Goal: Task Accomplishment & Management: Complete application form

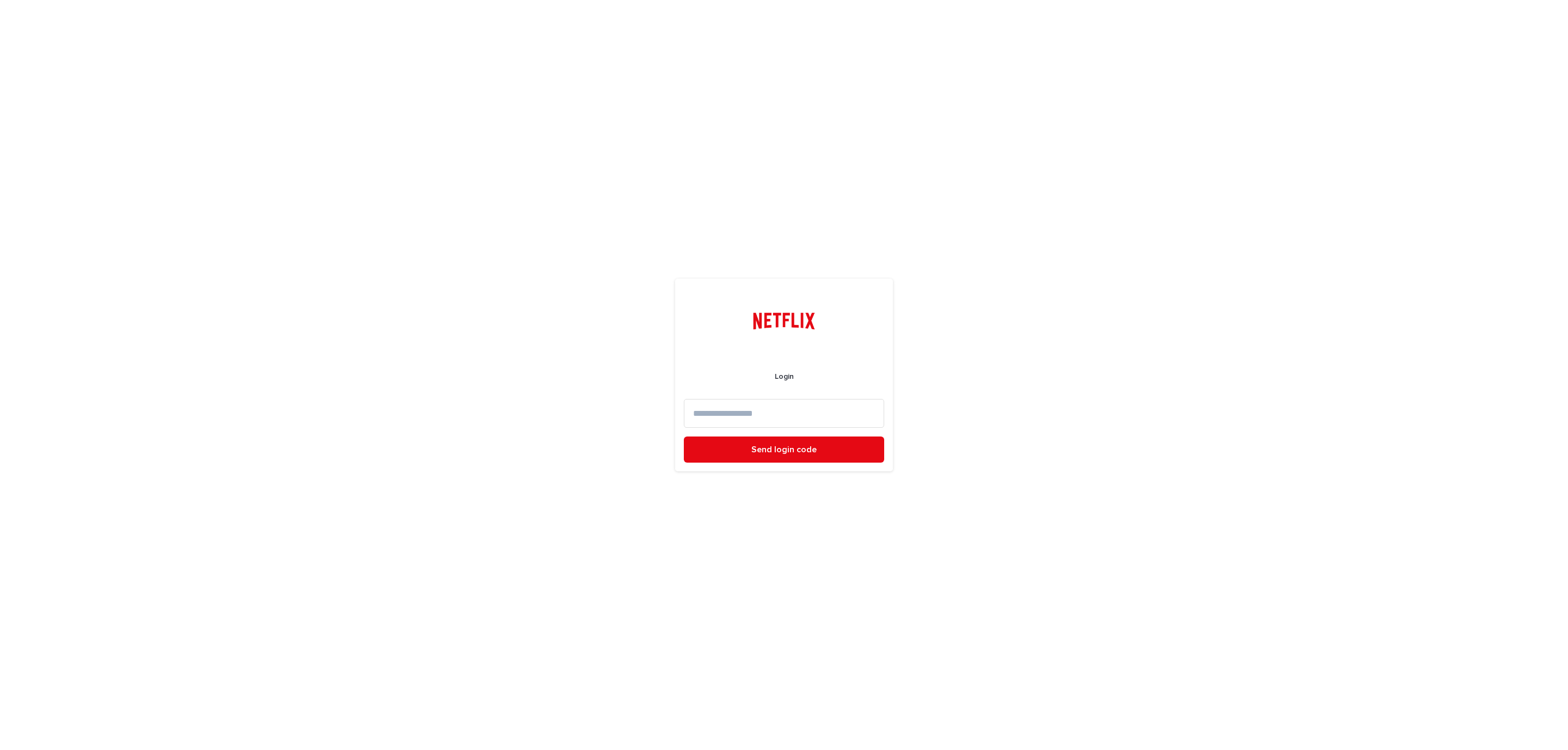
click at [713, 403] on input at bounding box center [784, 413] width 200 height 29
type input "*"
type input "**********"
click at [684, 437] on button "Send login code" at bounding box center [784, 450] width 200 height 26
click at [719, 405] on input at bounding box center [784, 413] width 200 height 29
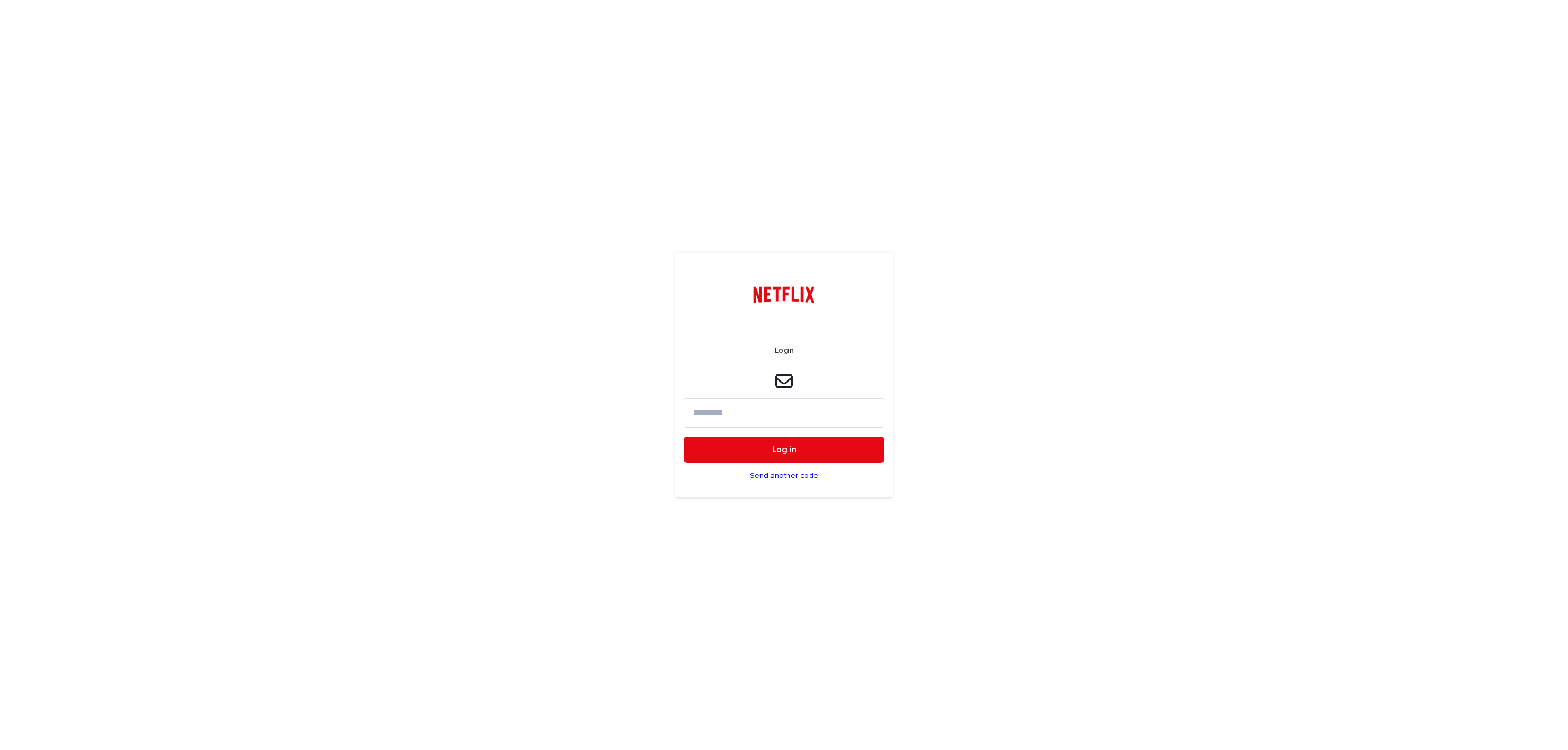
paste input "**********"
click at [730, 444] on button "Log in" at bounding box center [784, 450] width 200 height 26
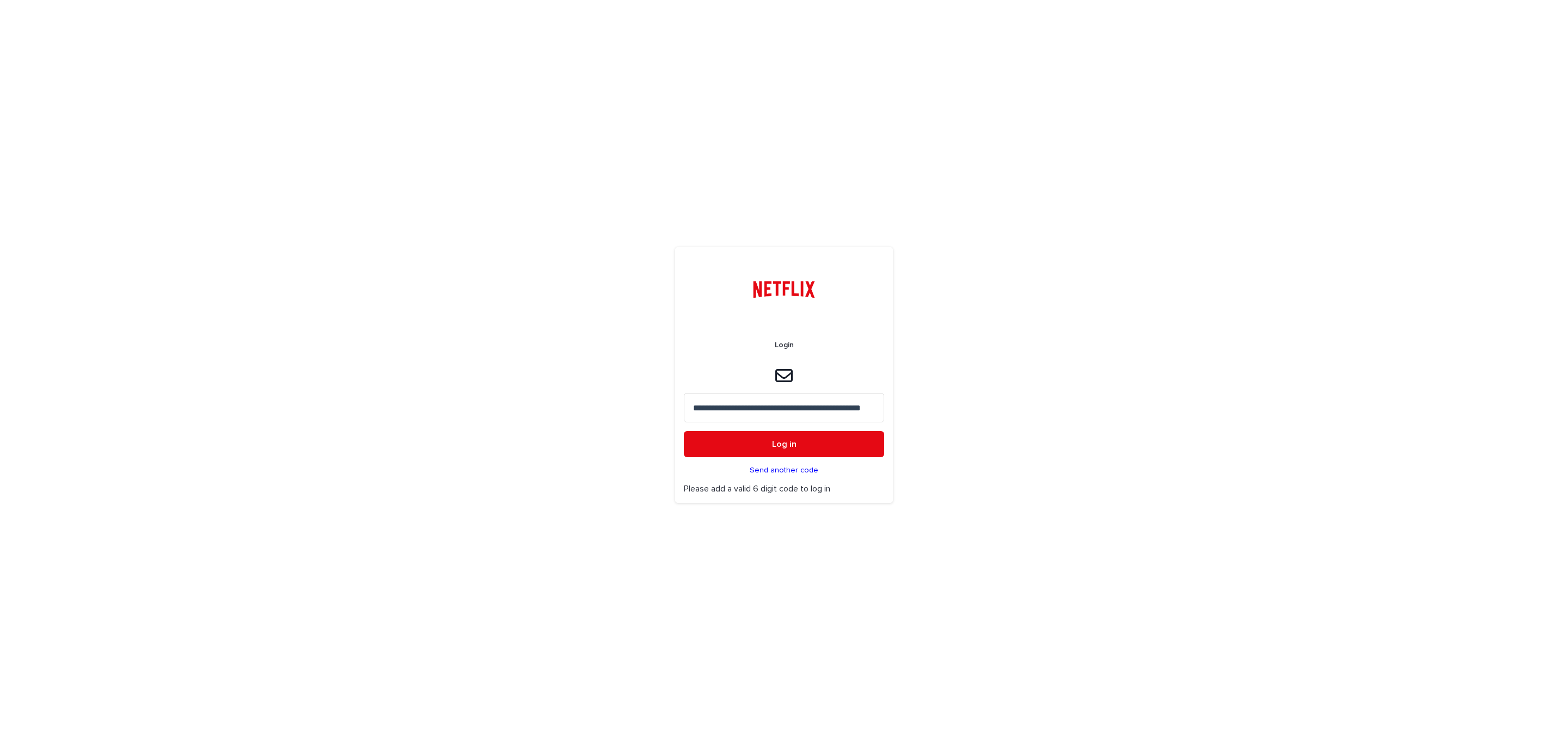
click at [743, 404] on input "**********" at bounding box center [784, 408] width 200 height 30
type input "******"
click at [684, 431] on button "Log in" at bounding box center [784, 444] width 200 height 26
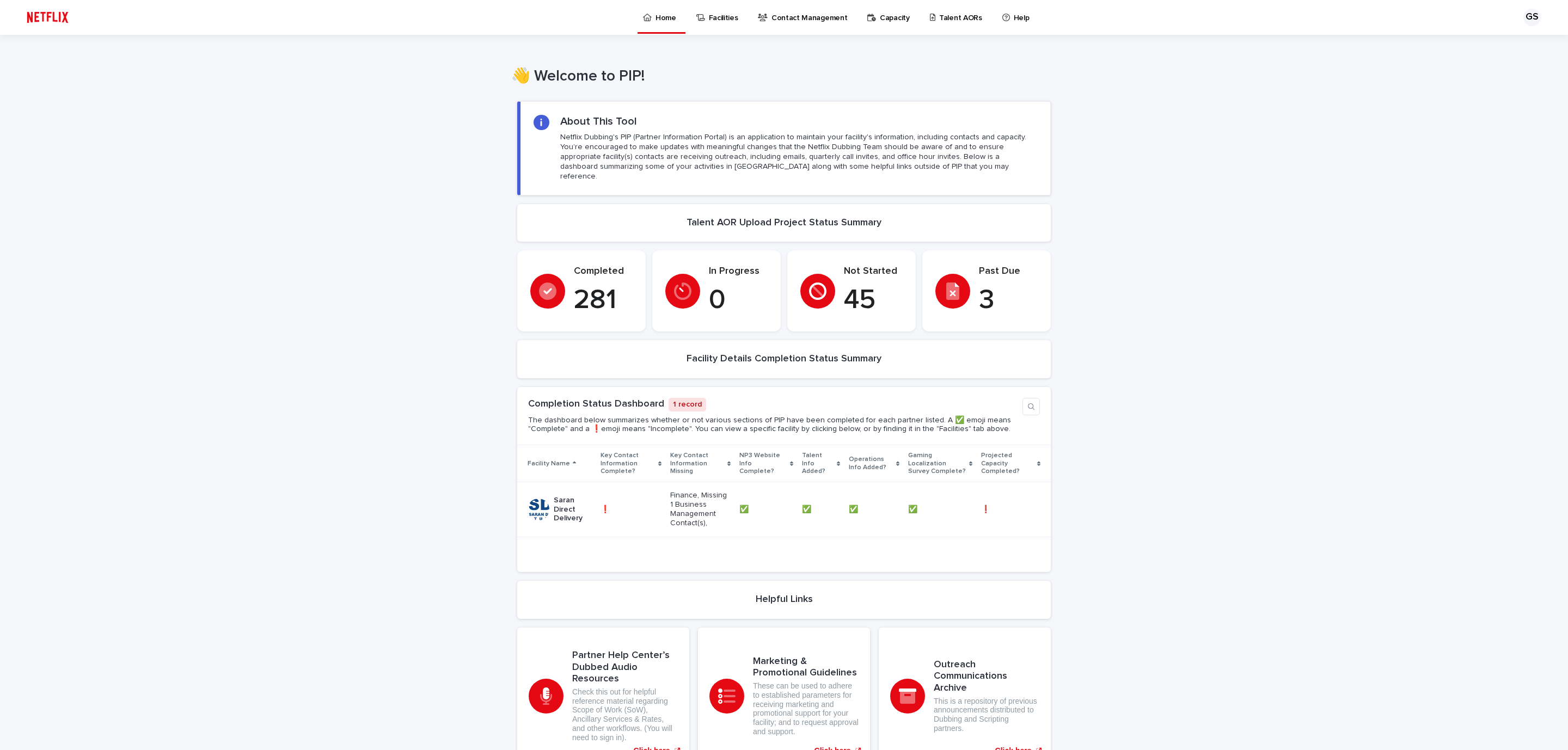
click at [958, 15] on p "Talent AORs" at bounding box center [961, 11] width 43 height 23
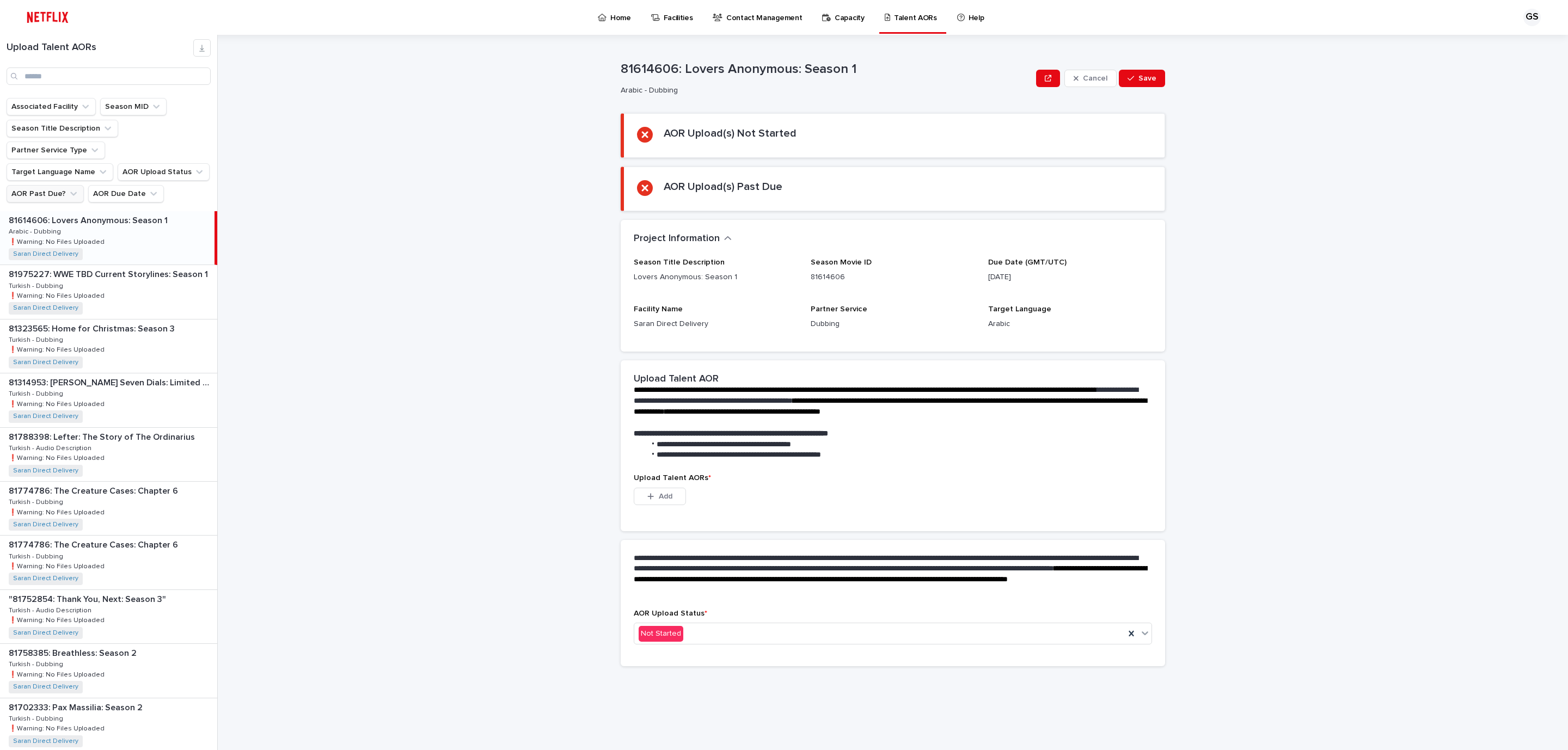
click at [84, 185] on button "AOR Past Due?" at bounding box center [45, 193] width 77 height 17
click at [126, 220] on p "is checked" at bounding box center [171, 222] width 109 height 8
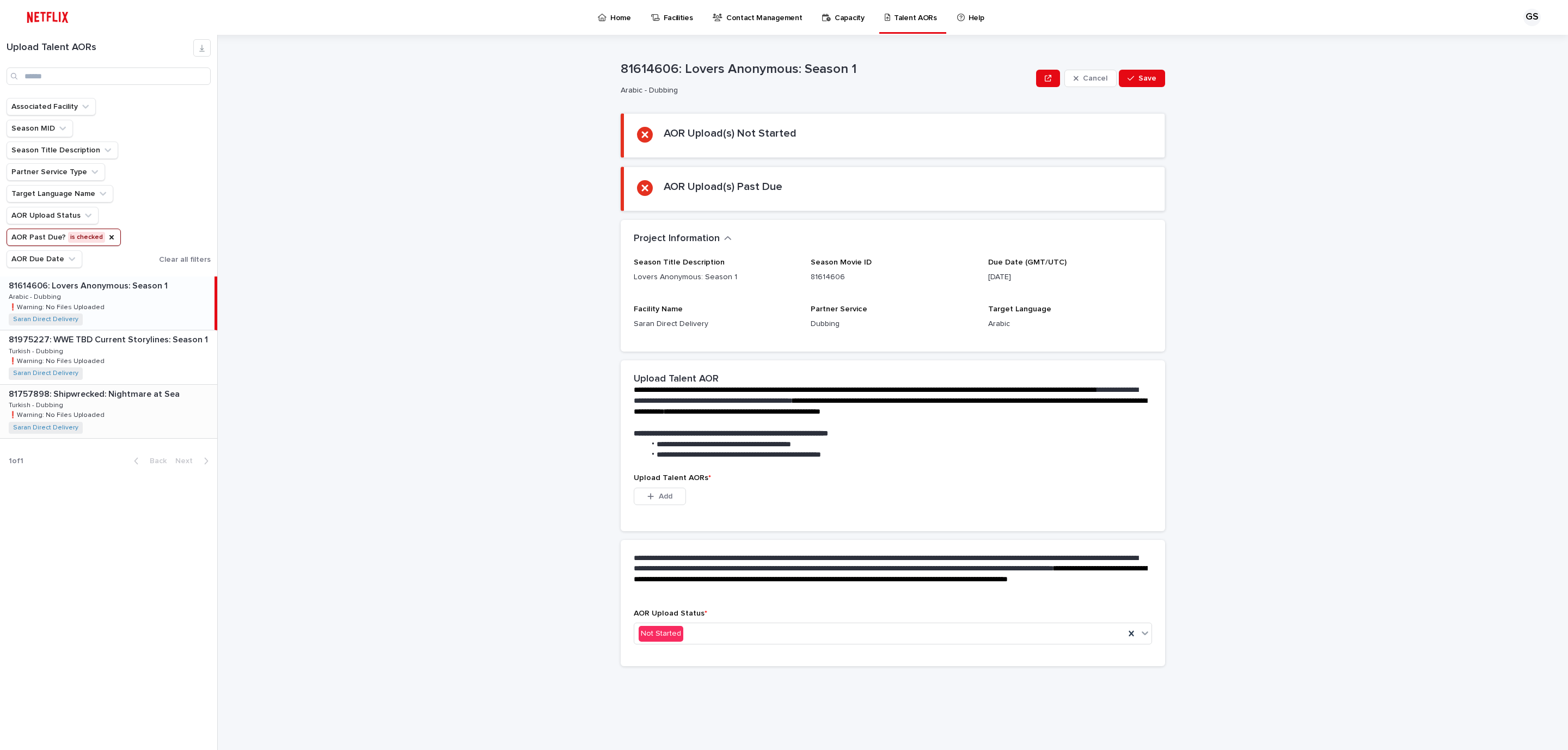
click at [128, 421] on div "81757898: Shipwrecked: Nightmare at Sea 81757898: Shipwrecked: Nightmare at Sea…" at bounding box center [108, 411] width 217 height 53
click at [90, 77] on input "Search" at bounding box center [108, 76] width 204 height 17
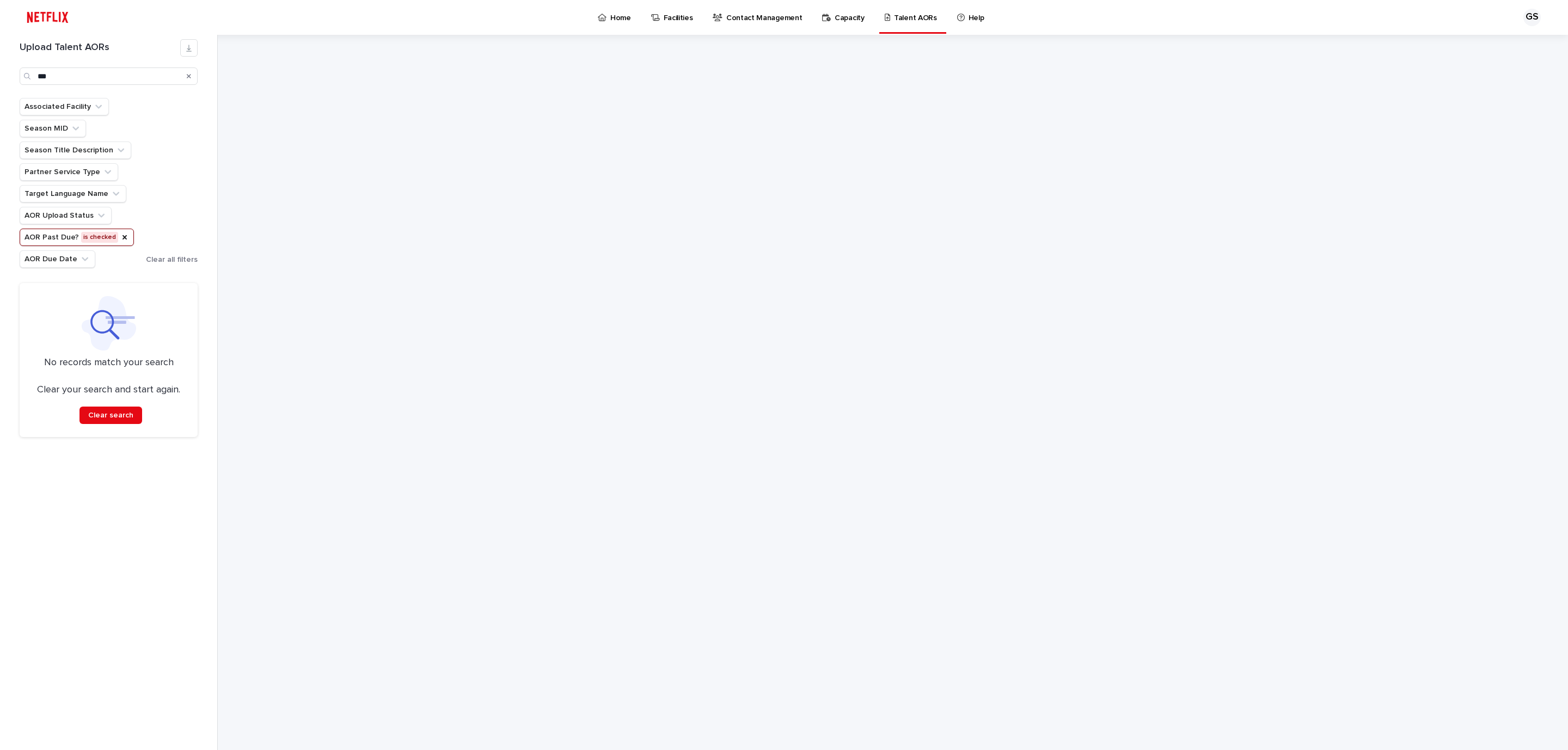
click at [111, 240] on button "AOR Past Due? is checked" at bounding box center [76, 237] width 114 height 17
click at [122, 239] on icon "AOR Past Due?" at bounding box center [124, 237] width 5 height 5
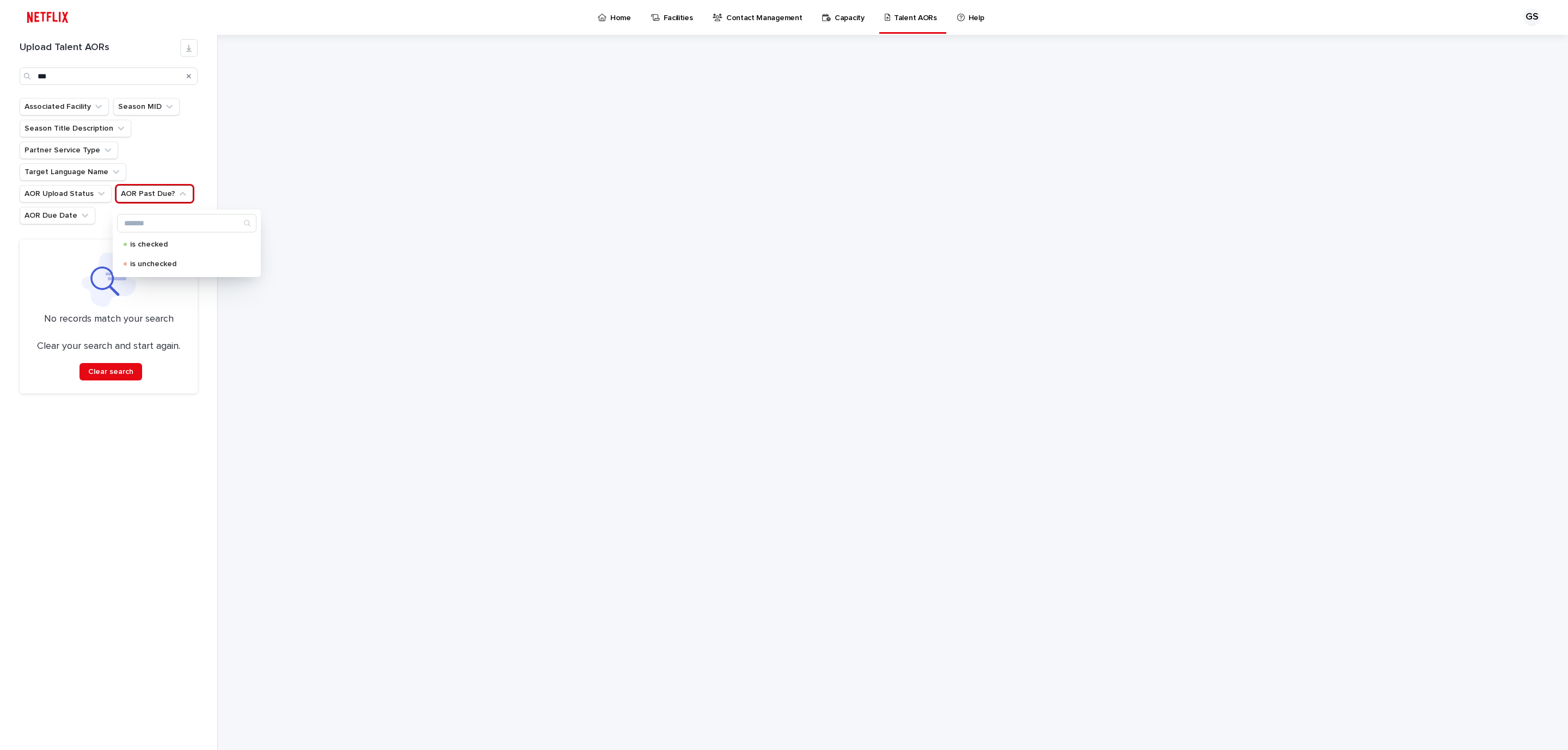
click at [309, 526] on div at bounding box center [899, 392] width 1337 height 715
drag, startPoint x: 66, startPoint y: 75, endPoint x: 26, endPoint y: 74, distance: 40.0
click at [30, 74] on div "***" at bounding box center [108, 76] width 178 height 17
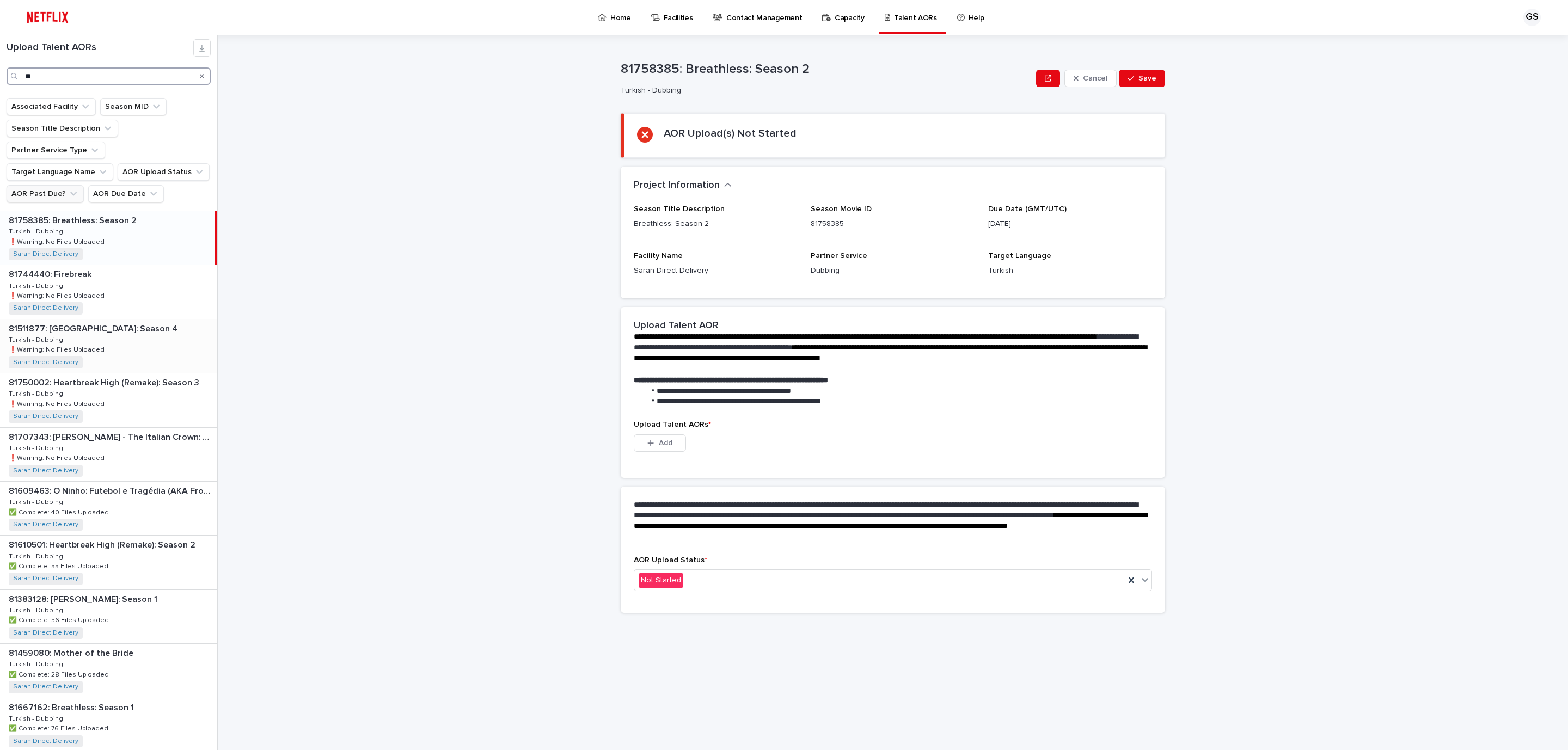
type input "**"
click at [115, 351] on div "81511877: [GEOGRAPHIC_DATA]: Season 4 81511877: [GEOGRAPHIC_DATA]: Season 4 Tur…" at bounding box center [108, 346] width 217 height 53
click at [84, 185] on button "AOR Past Due?" at bounding box center [45, 193] width 77 height 17
click at [144, 220] on p "is checked" at bounding box center [171, 222] width 109 height 8
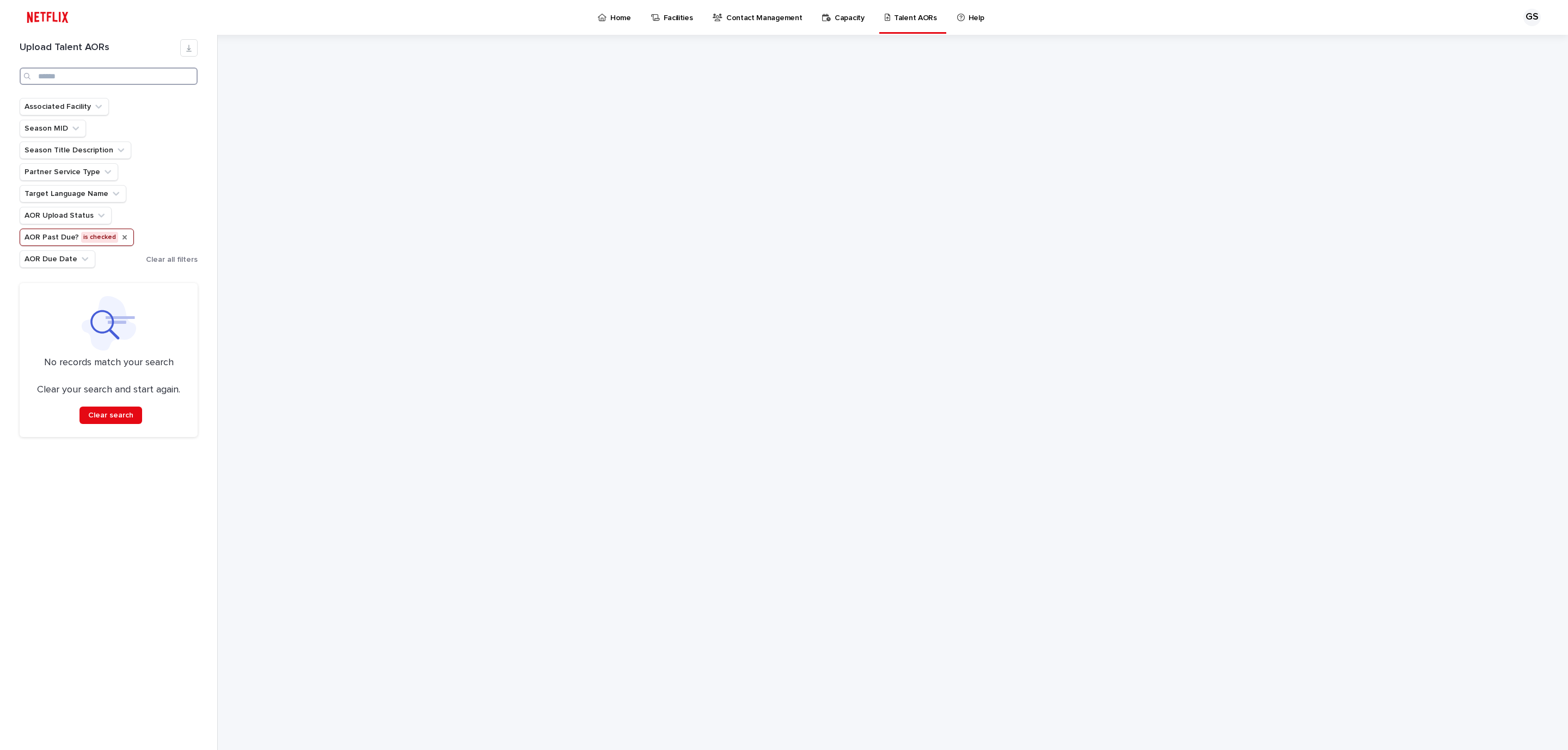
drag, startPoint x: 97, startPoint y: 77, endPoint x: 354, endPoint y: 209, distance: 288.9
click at [31, 97] on div "Upload Talent AORs" at bounding box center [108, 66] width 191 height 63
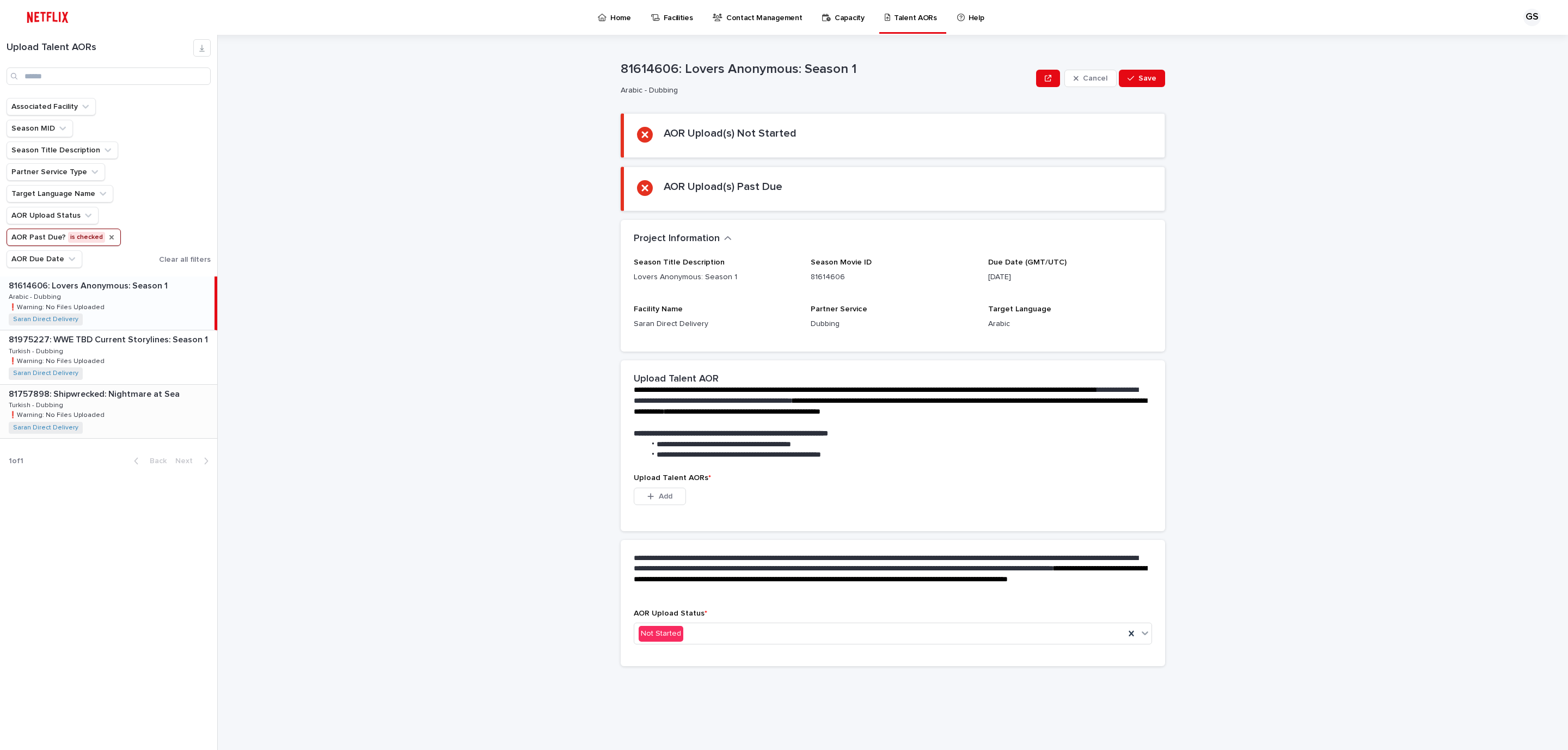
click at [51, 409] on p "Turkish - Dubbing" at bounding box center [37, 404] width 57 height 10
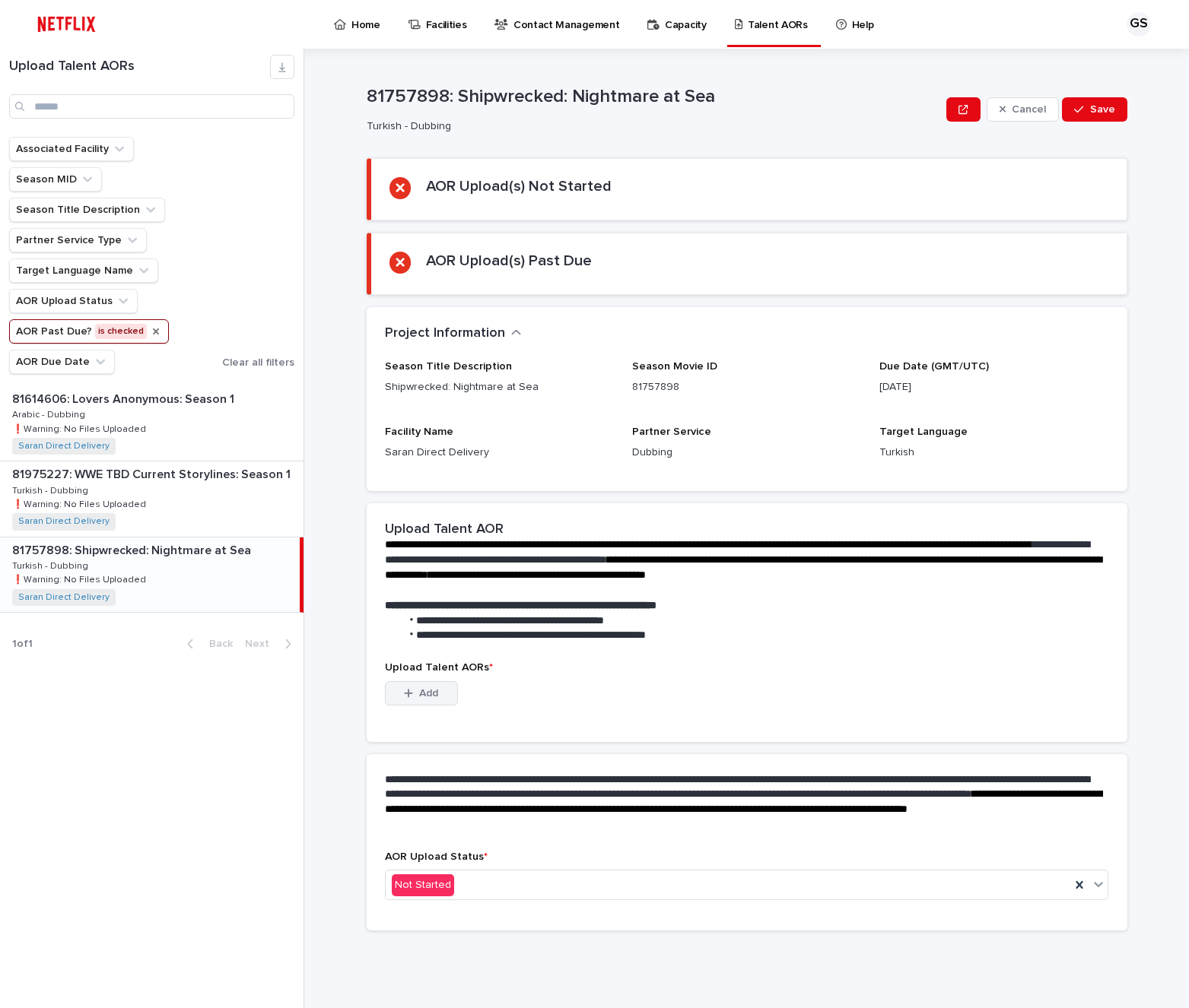
click at [411, 697] on icon "button" at bounding box center [409, 694] width 9 height 11
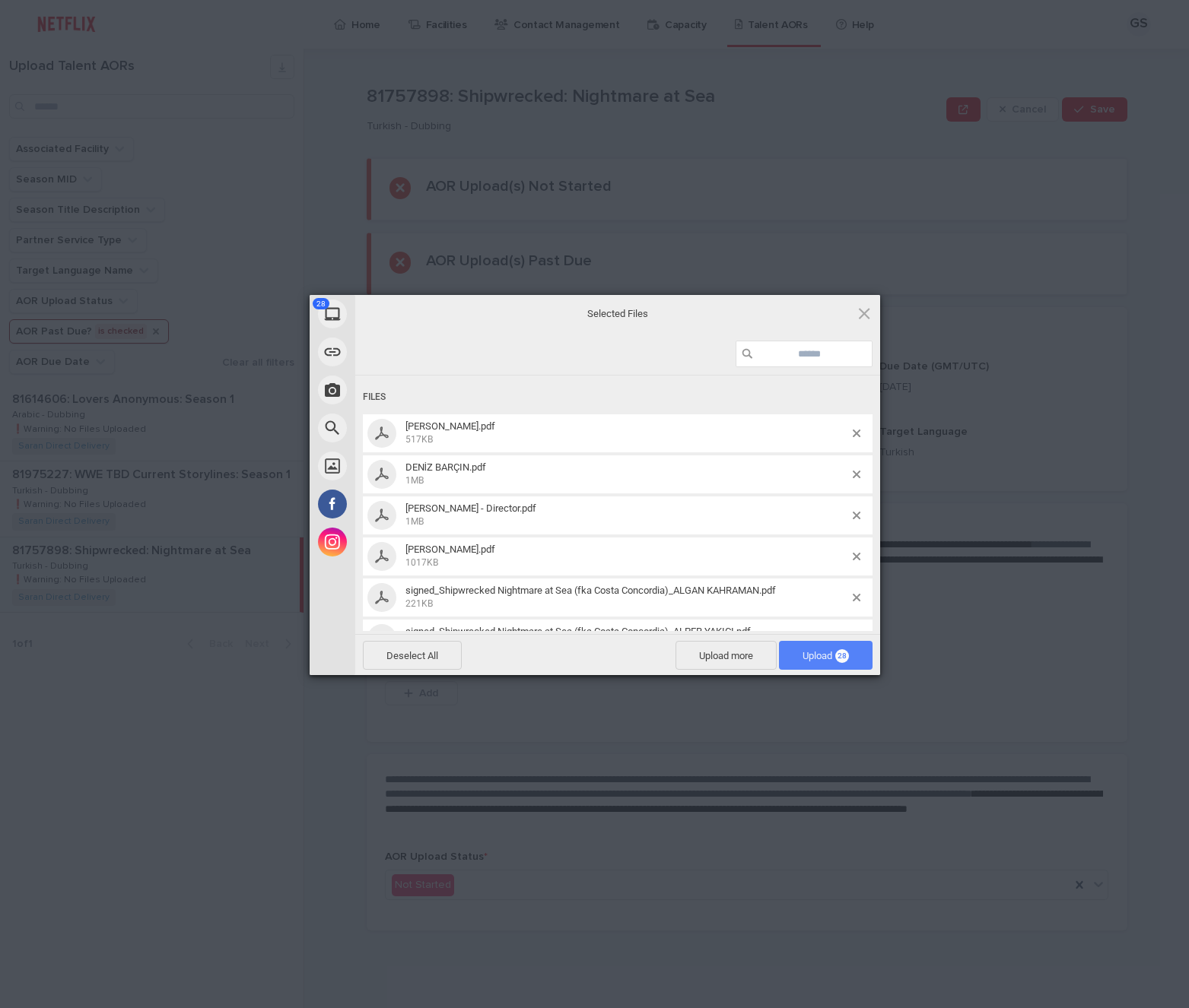
click at [846, 652] on span "28" at bounding box center [842, 656] width 14 height 14
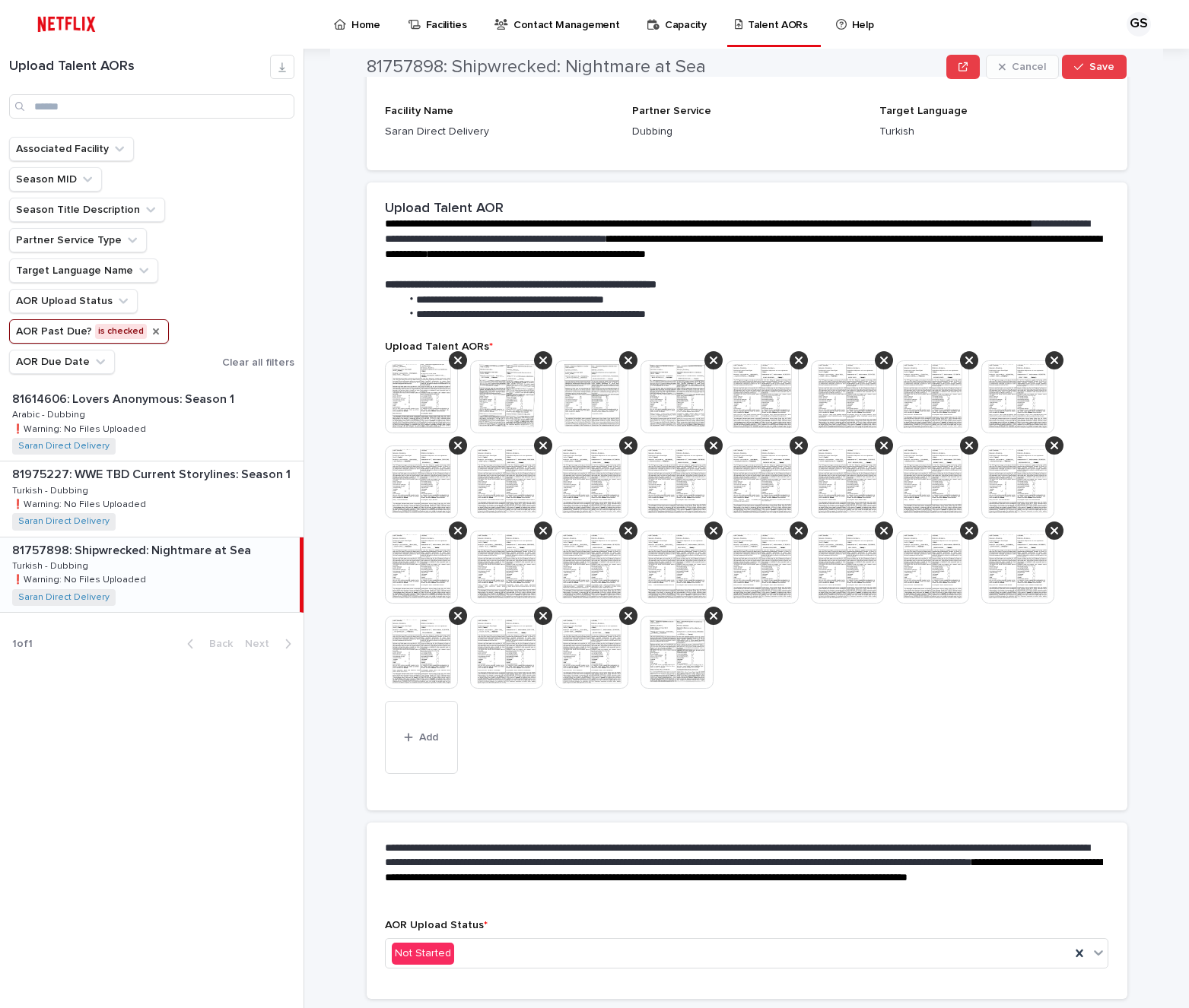
scroll to position [292, 0]
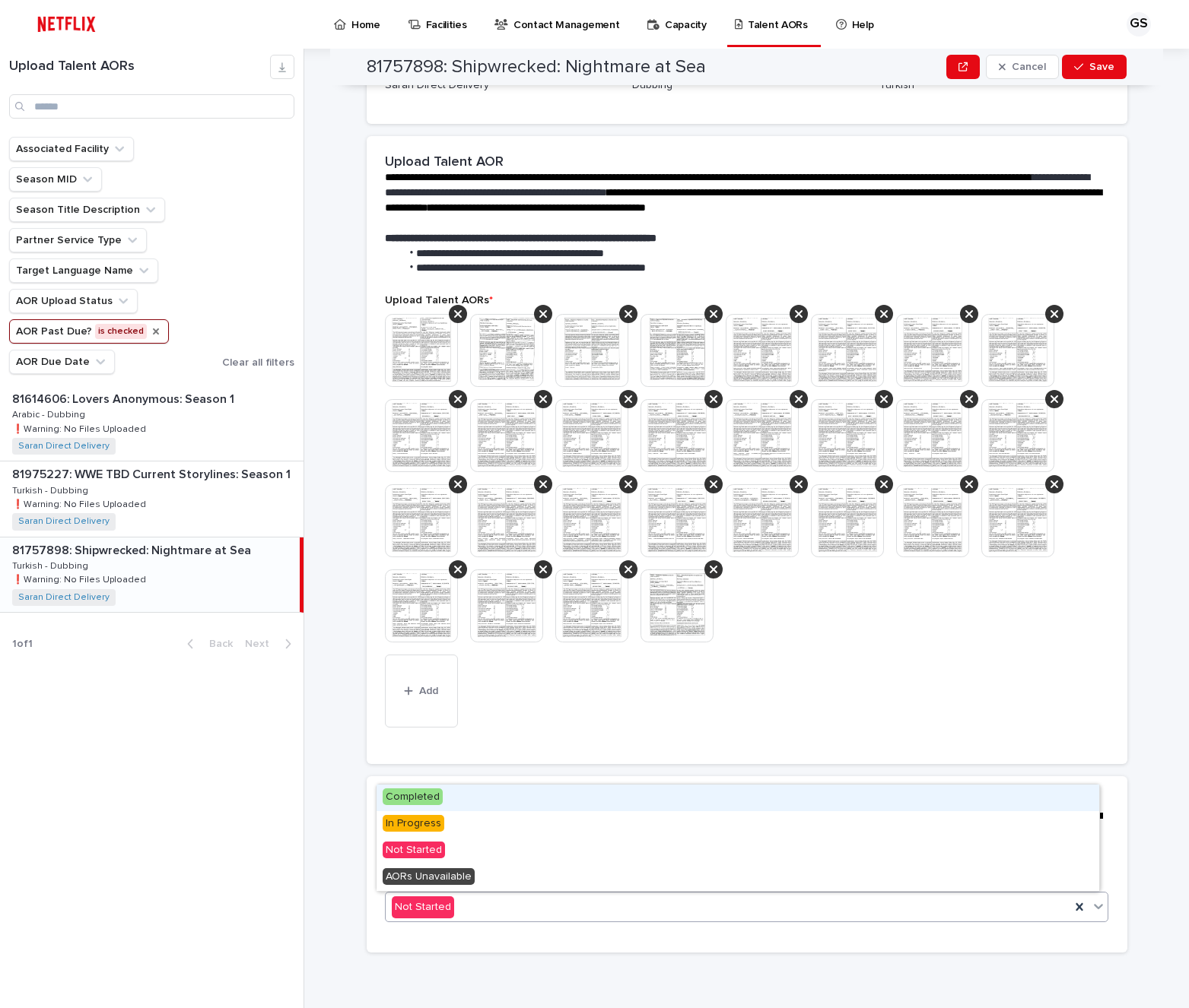
click at [452, 905] on div "Not Started" at bounding box center [727, 908] width 685 height 25
click at [434, 799] on span "Completed" at bounding box center [412, 796] width 60 height 17
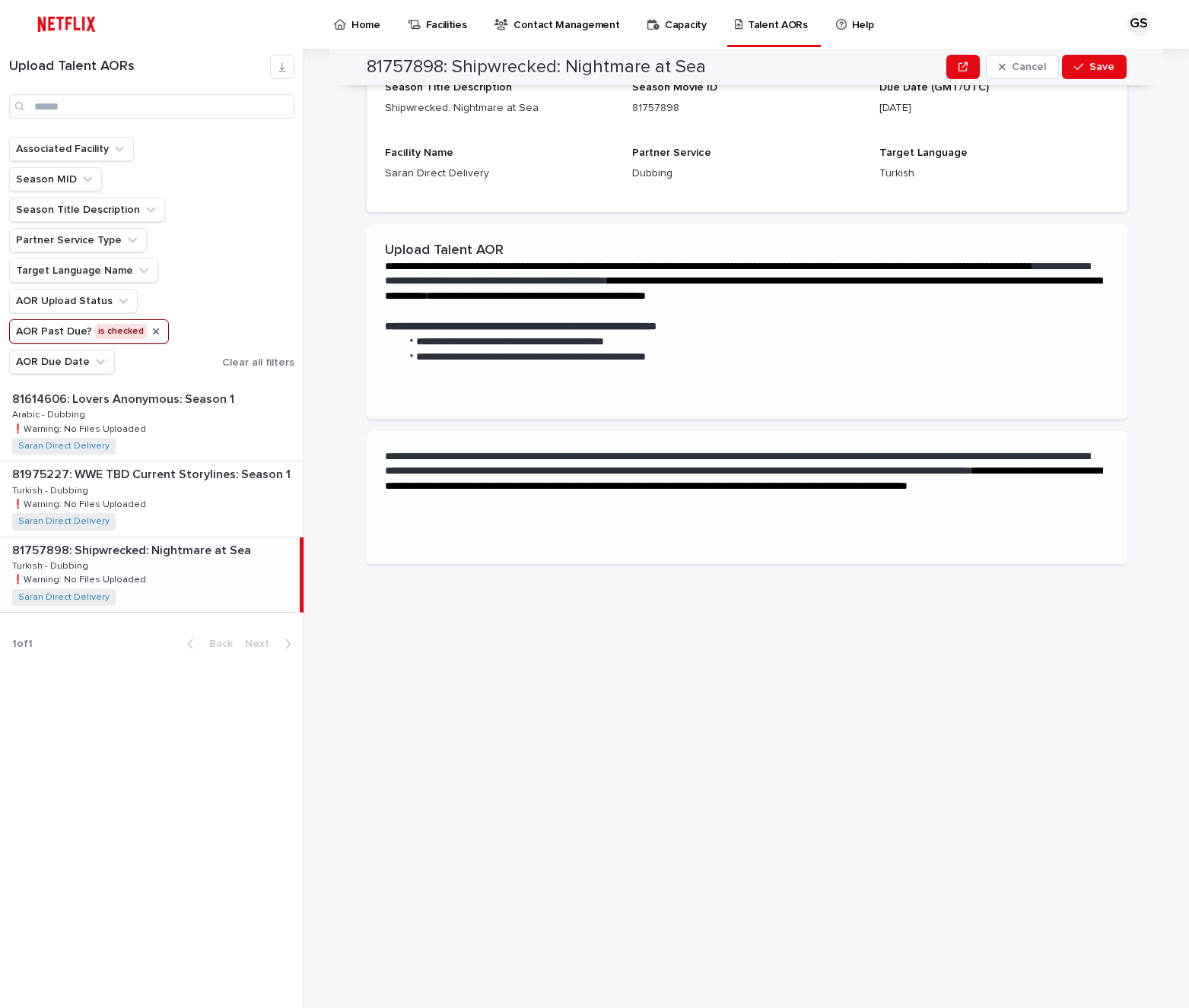
scroll to position [0, 0]
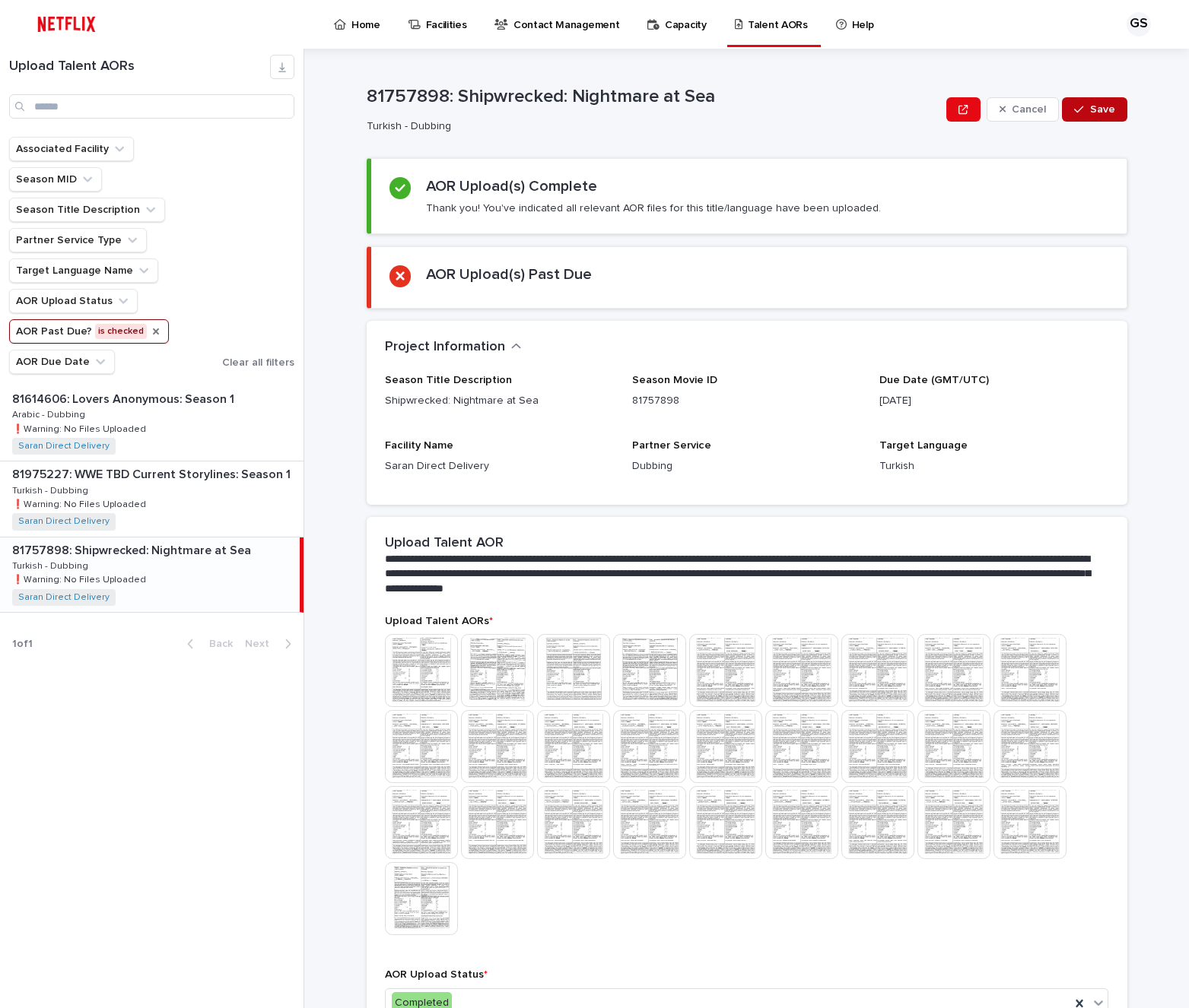
click at [1090, 104] on span "Save" at bounding box center [1103, 110] width 25 height 11
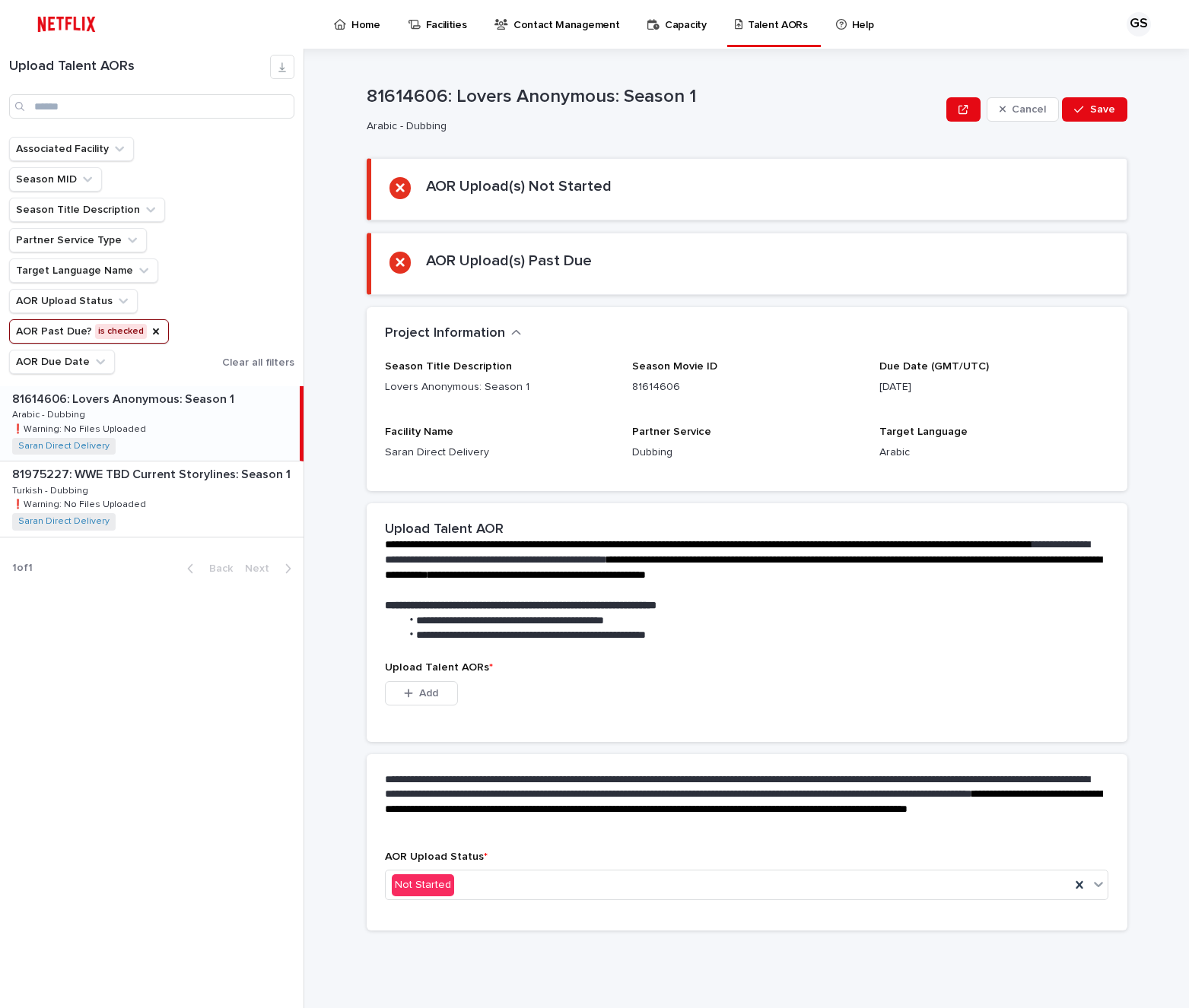
click at [154, 338] on icon "AOR Past Due?" at bounding box center [156, 332] width 13 height 13
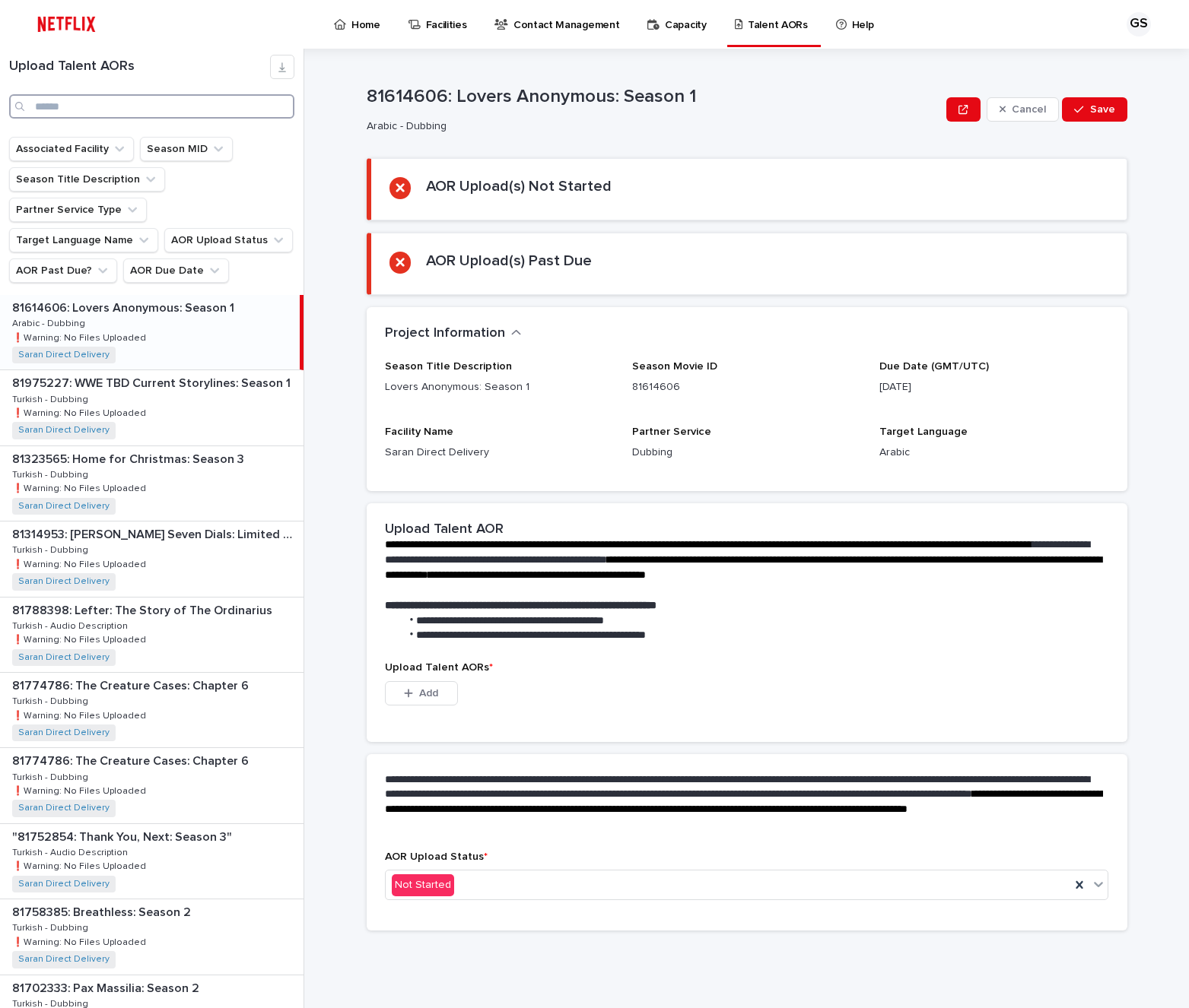
click at [98, 108] on input "Search" at bounding box center [151, 106] width 285 height 24
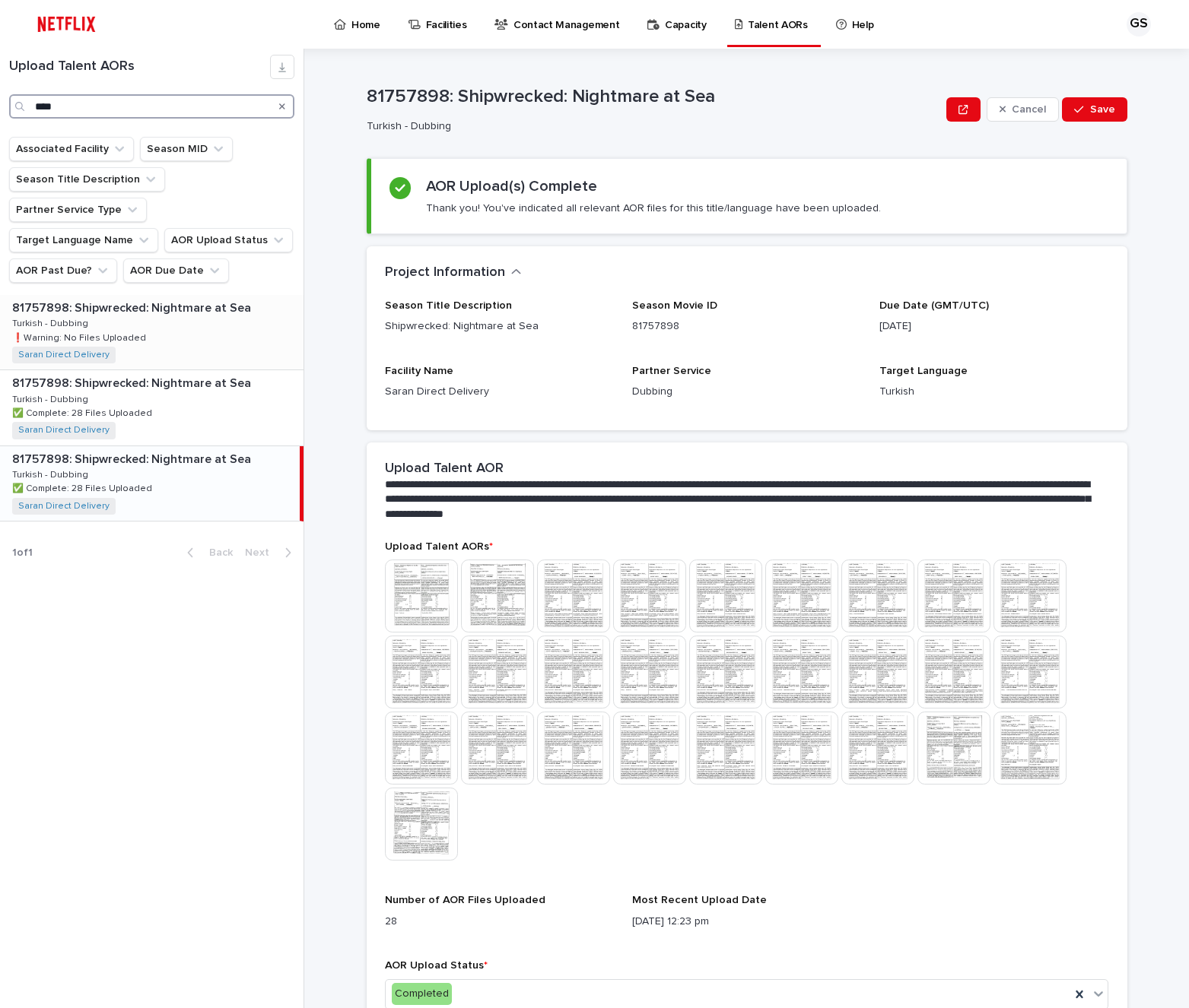
type input "****"
click at [224, 326] on div "81757898: Shipwrecked: Nightmare at Sea 81757898: Shipwrecked: Nightmare at Sea…" at bounding box center [151, 332] width 303 height 75
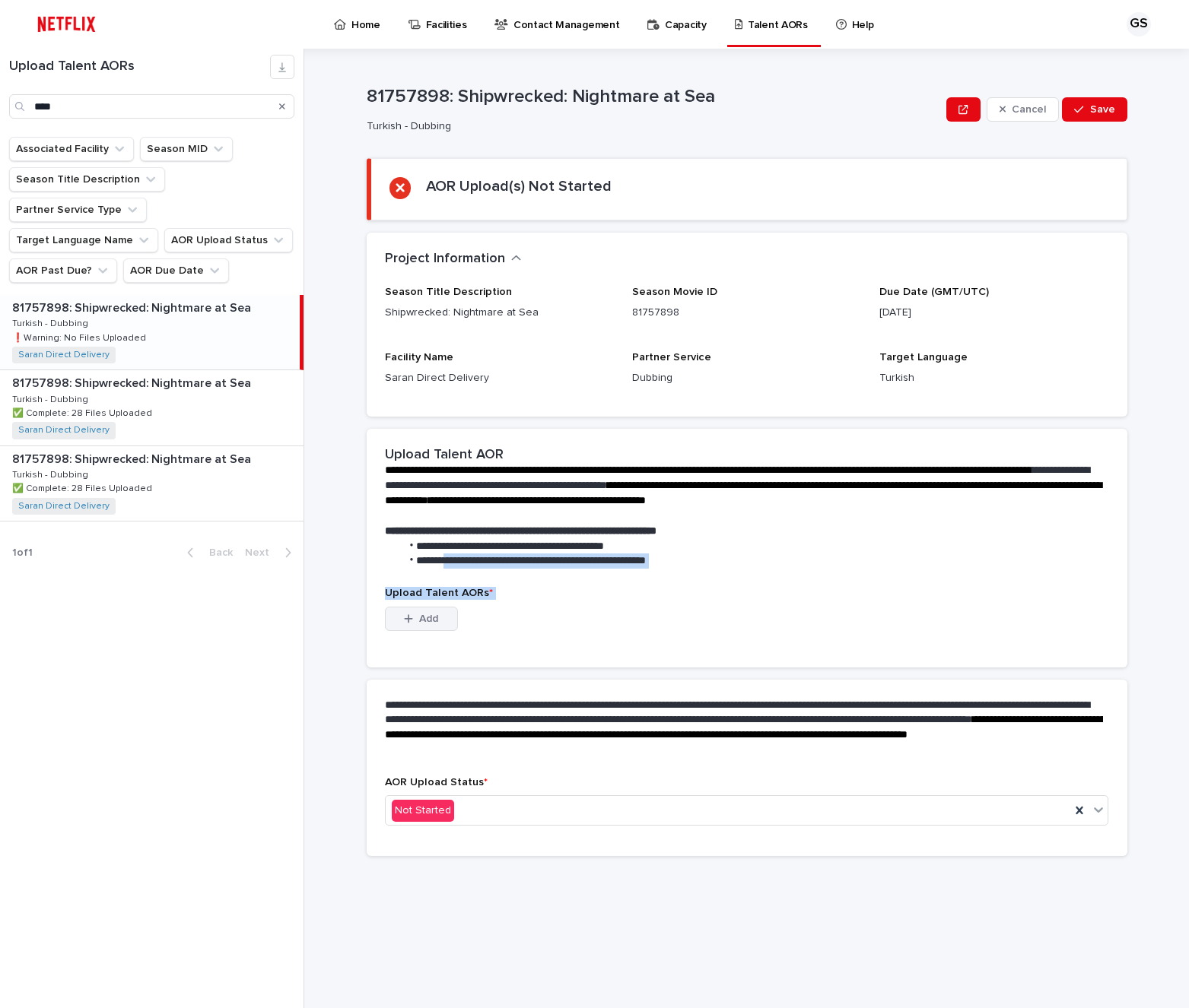
drag, startPoint x: 448, startPoint y: 581, endPoint x: 429, endPoint y: 624, distance: 47.0
click at [429, 624] on section "**********" at bounding box center [746, 548] width 761 height 238
click at [429, 626] on button "Add" at bounding box center [421, 618] width 73 height 24
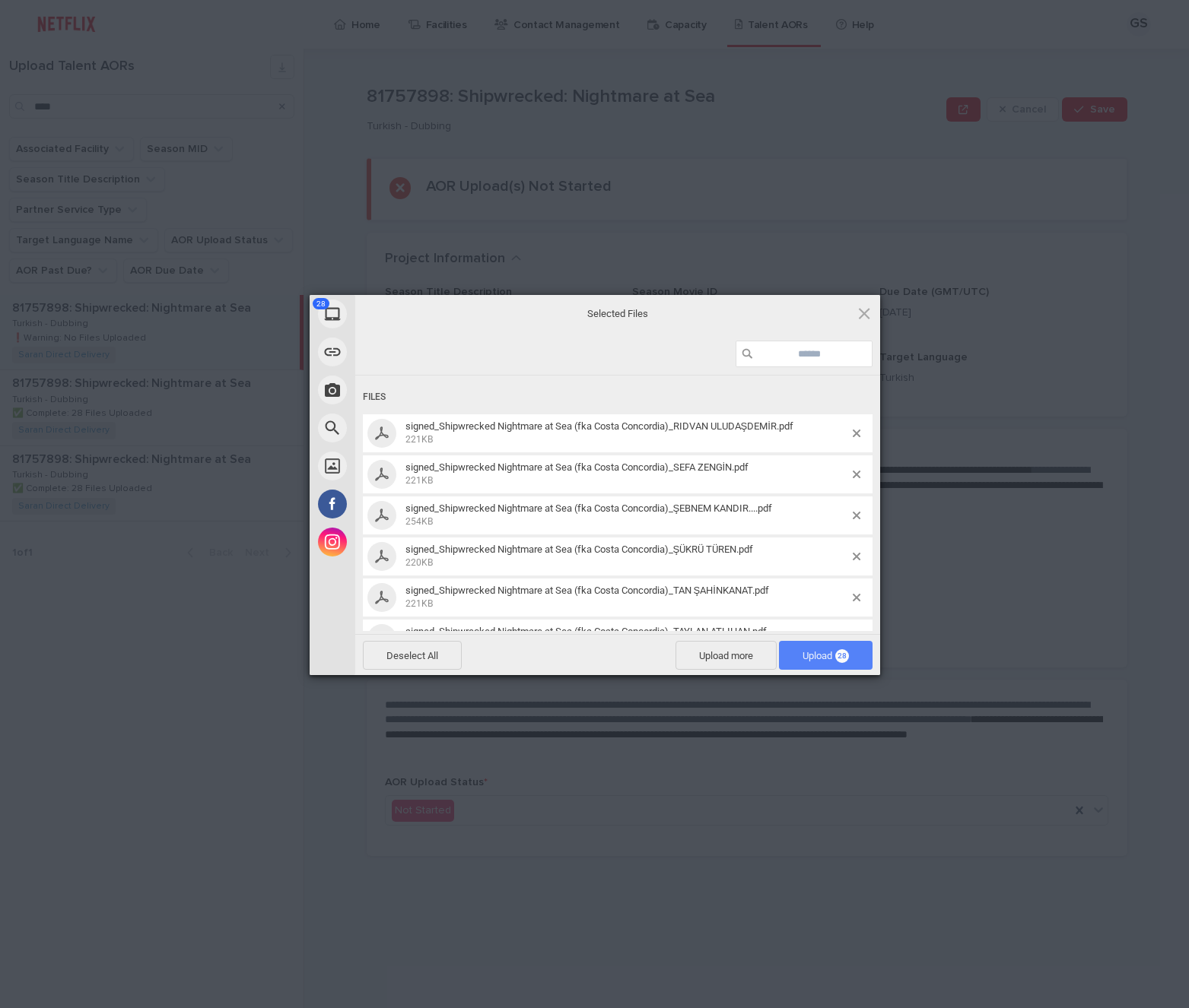
click at [806, 662] on span "Upload 28" at bounding box center [825, 655] width 94 height 29
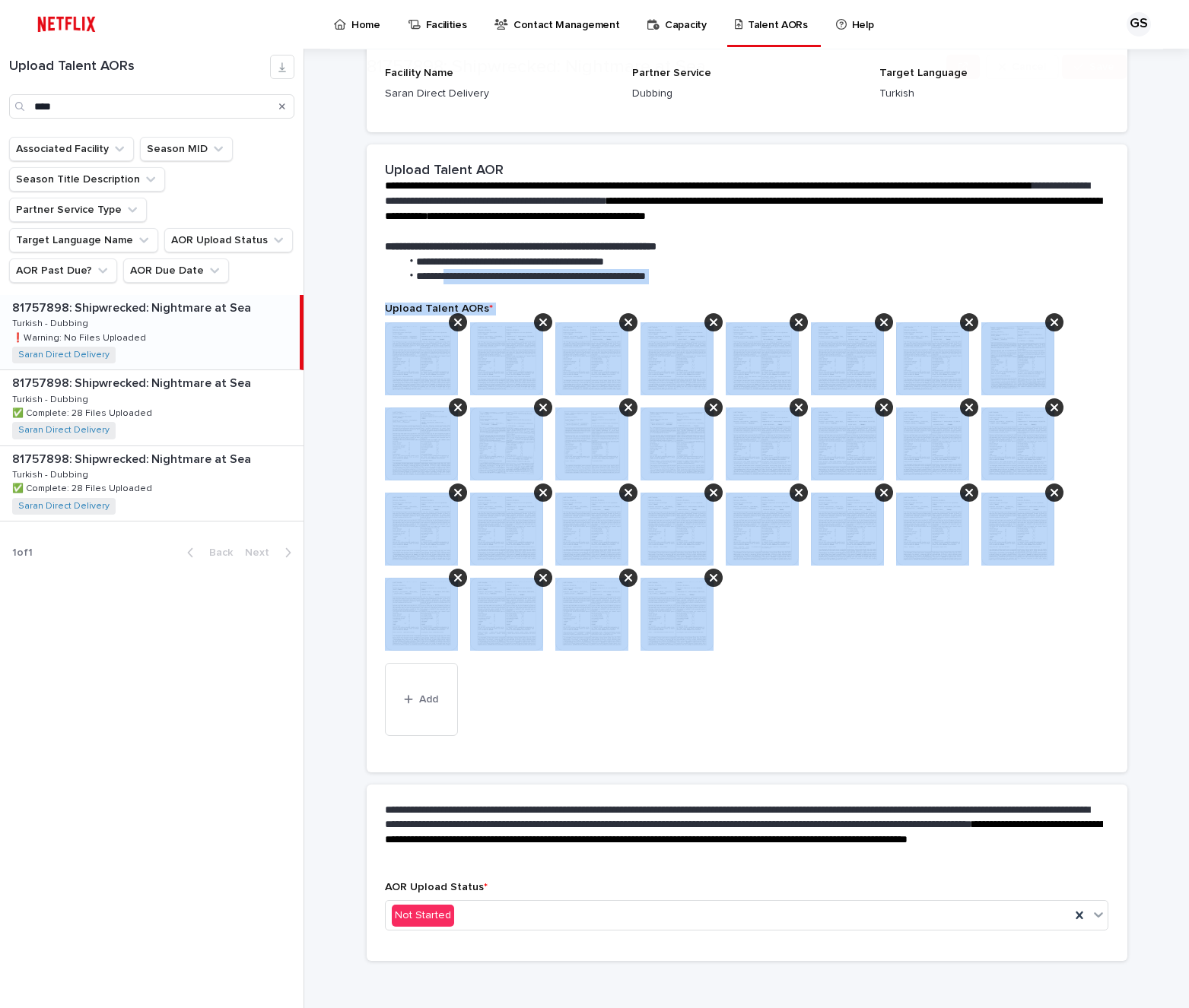
scroll to position [218, 0]
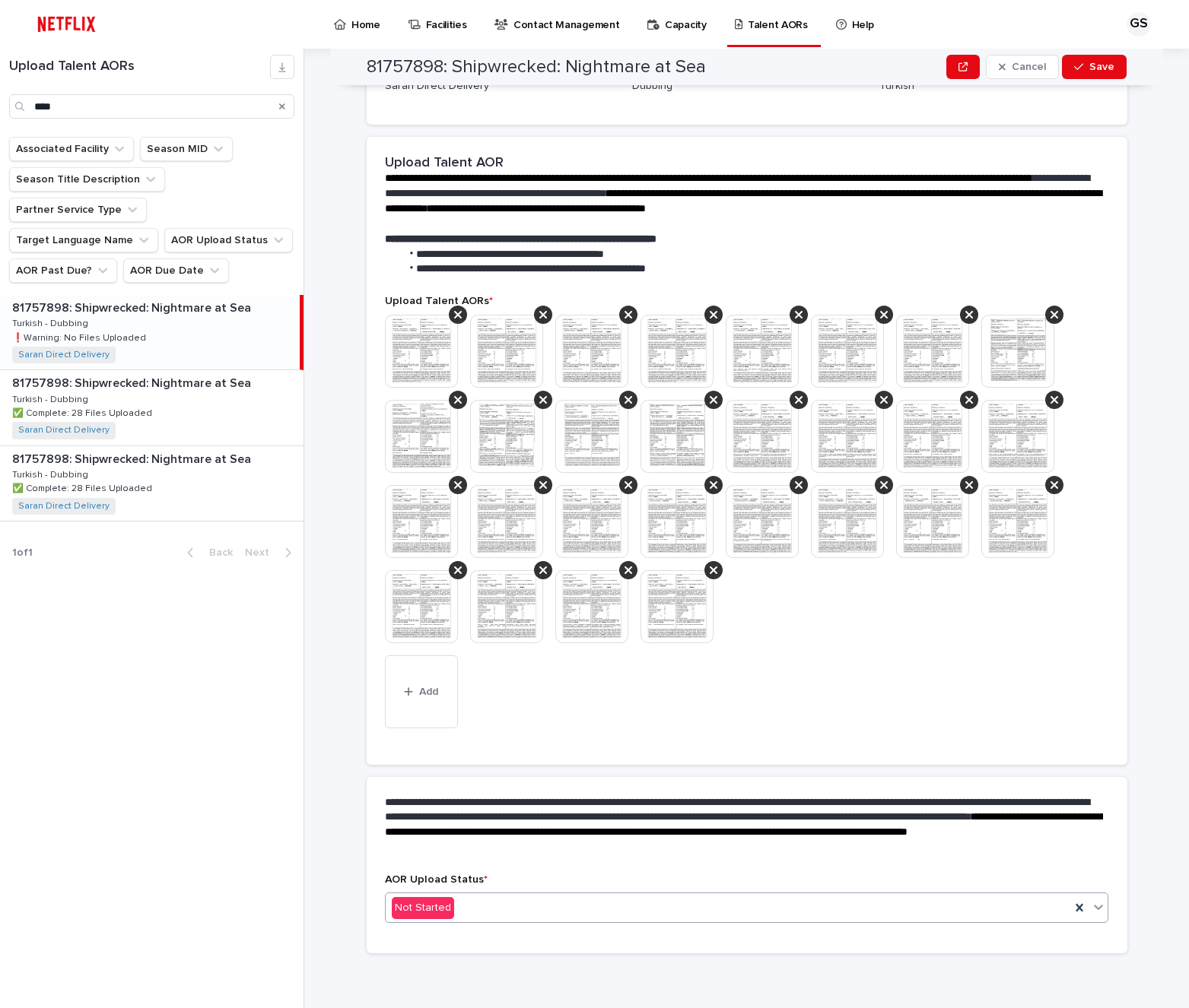
click at [464, 917] on div "AOR Upload Status * Not Started" at bounding box center [747, 904] width 724 height 61
click at [464, 917] on div "Not Started" at bounding box center [727, 908] width 685 height 25
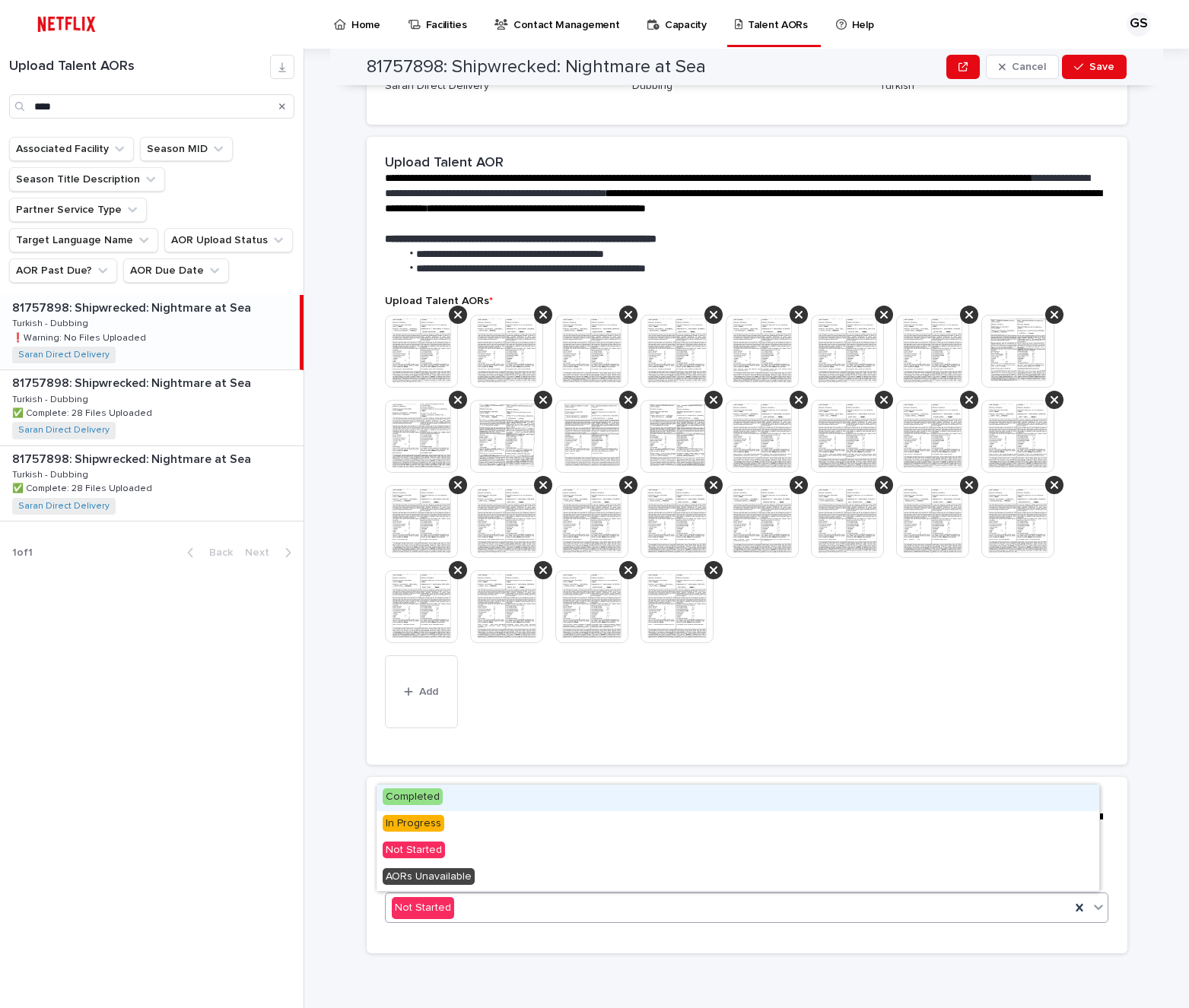
click at [418, 792] on span "Completed" at bounding box center [412, 796] width 60 height 17
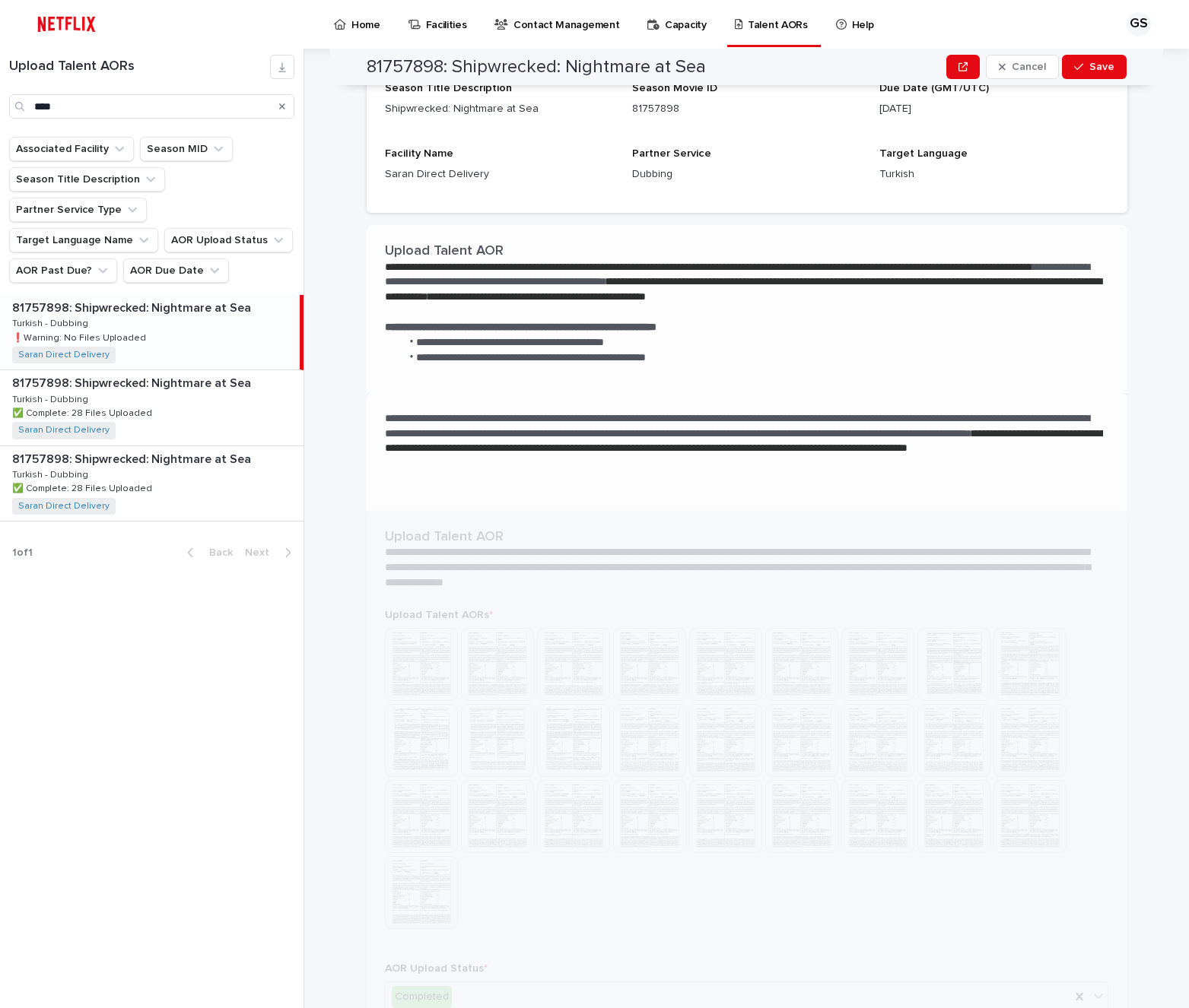
scroll to position [0, 0]
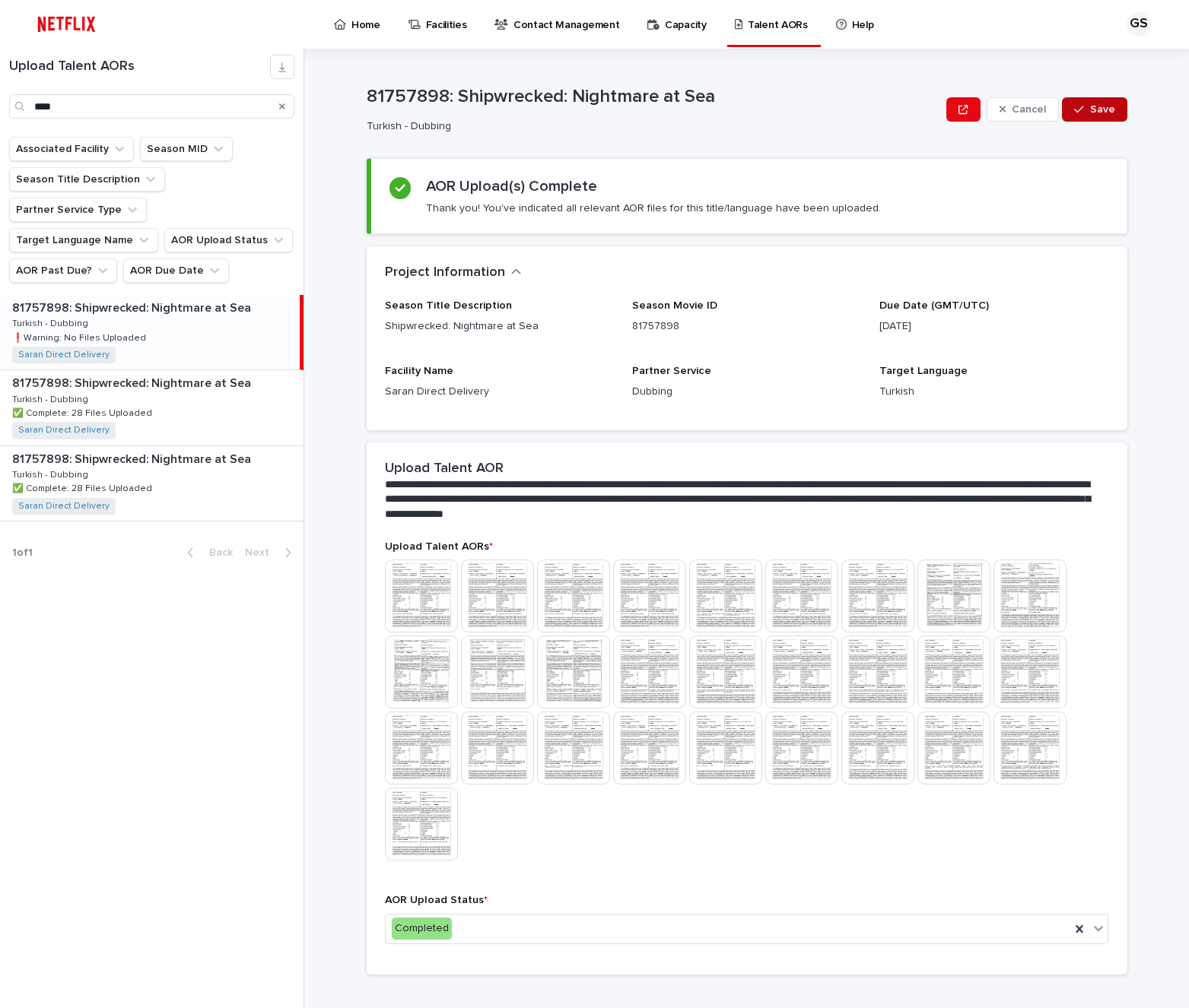
click at [1093, 104] on span "Save" at bounding box center [1103, 110] width 25 height 11
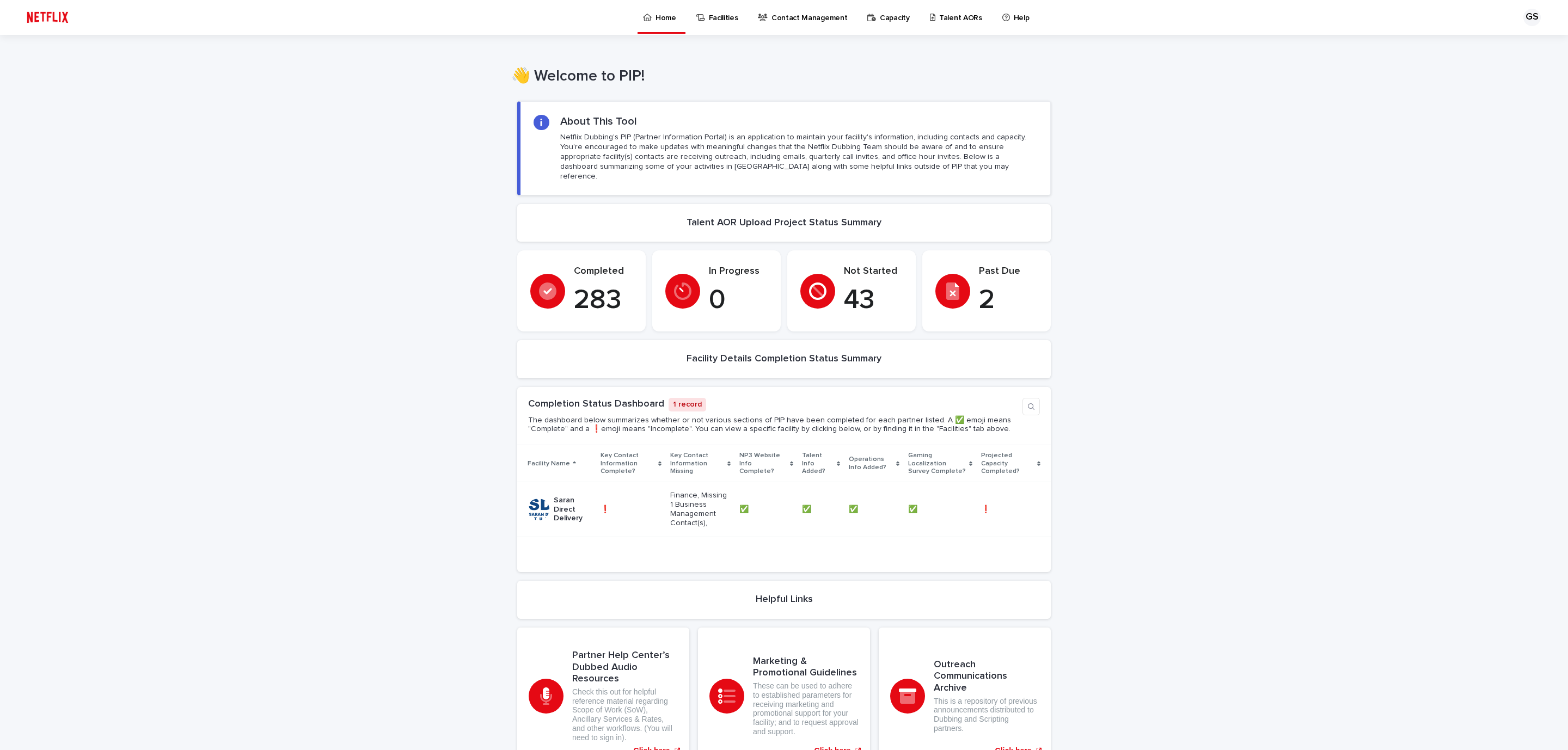
click at [940, 16] on p "Talent AORs" at bounding box center [961, 11] width 43 height 23
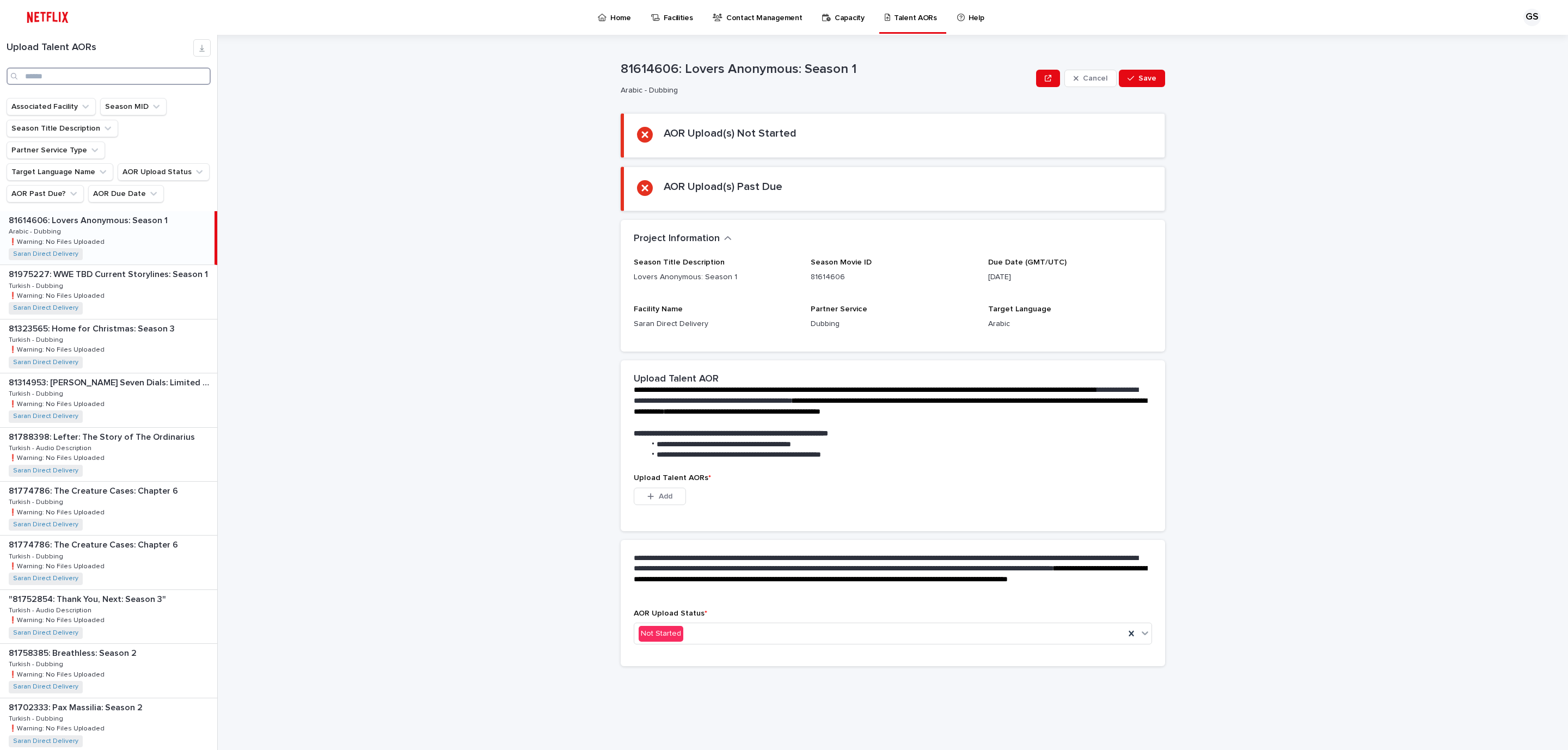
paste input "**********"
click at [82, 83] on input "Search" at bounding box center [108, 76] width 204 height 17
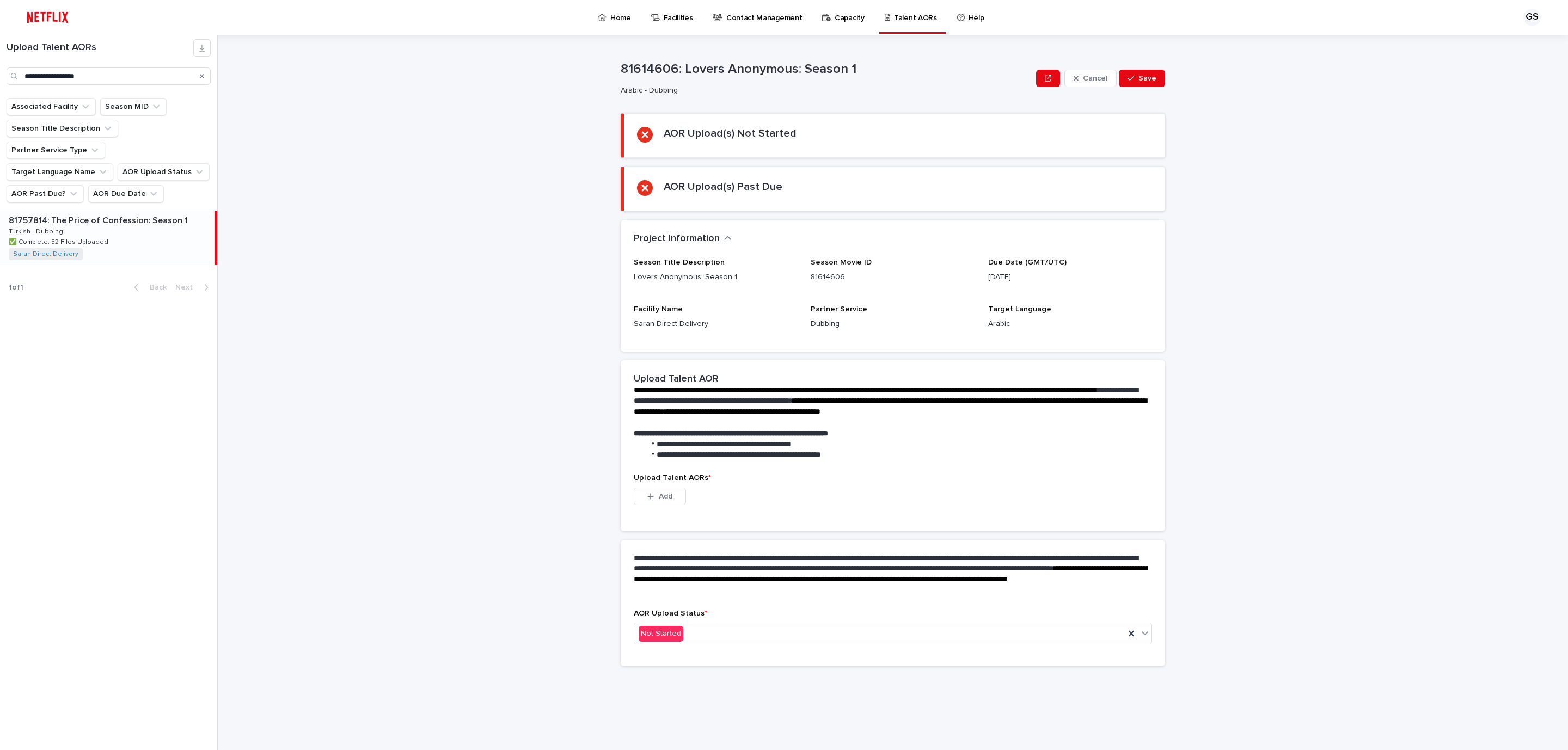
click at [89, 240] on p "✅ Complete: 52 Files Uploaded" at bounding box center [60, 241] width 102 height 10
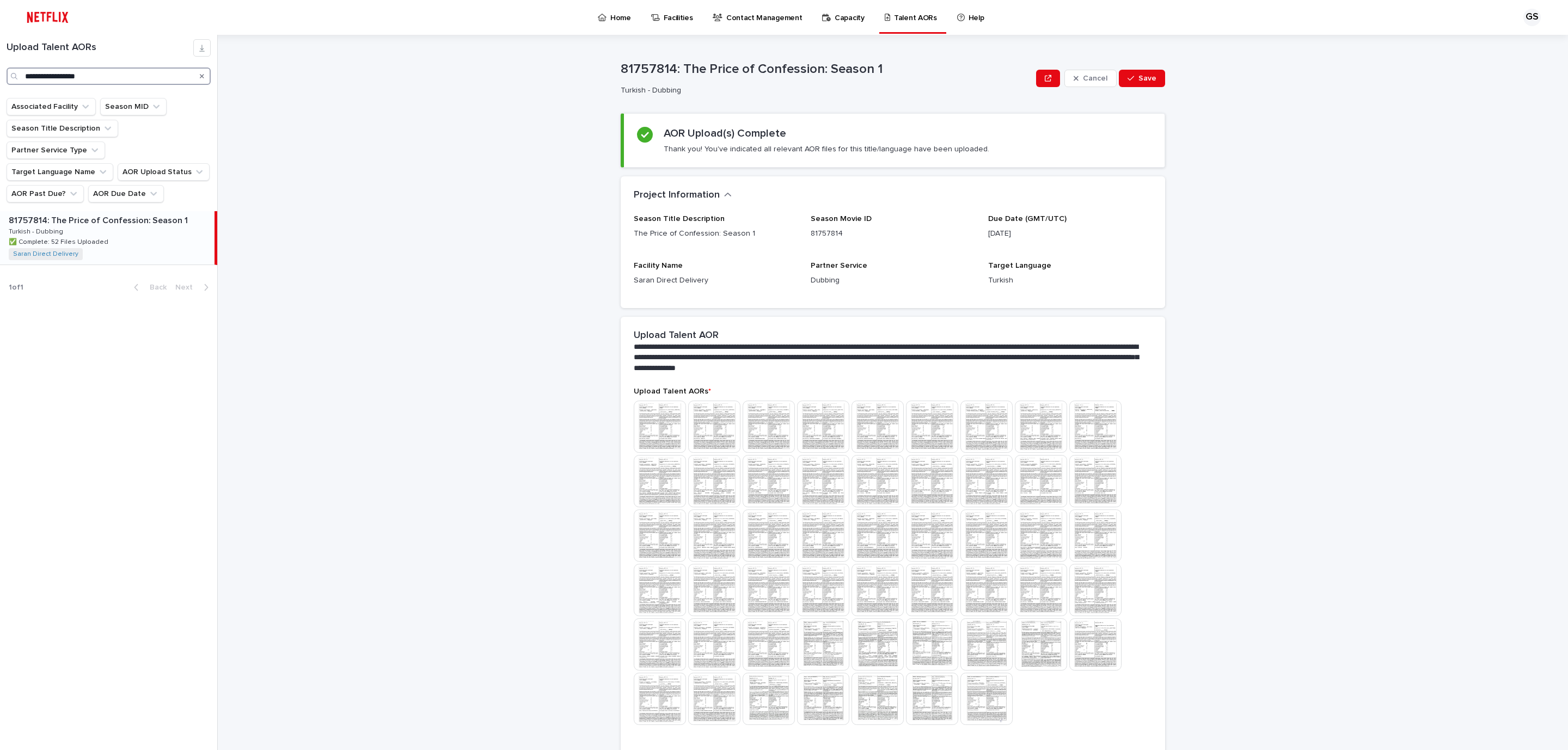
paste input "Search"
drag, startPoint x: 111, startPoint y: 77, endPoint x: 0, endPoint y: 65, distance: 111.6
click at [0, 65] on div "**********" at bounding box center [108, 62] width 217 height 46
type input "**********"
click at [103, 242] on div ""81752854: Thank You, Next: Season 3" "81752854: Thank You, Next: Season 3" Tur…" at bounding box center [107, 238] width 215 height 53
